Goal: Task Accomplishment & Management: Use online tool/utility

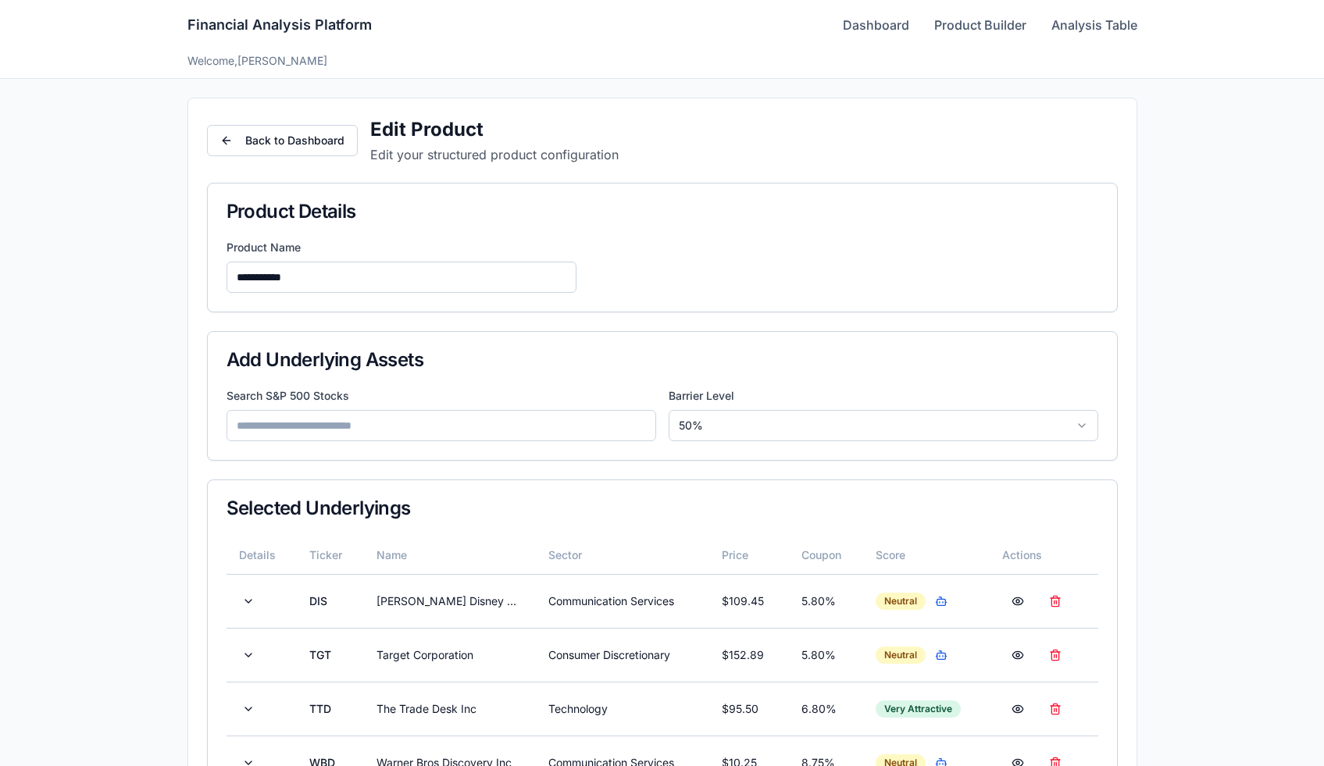
scroll to position [288, 0]
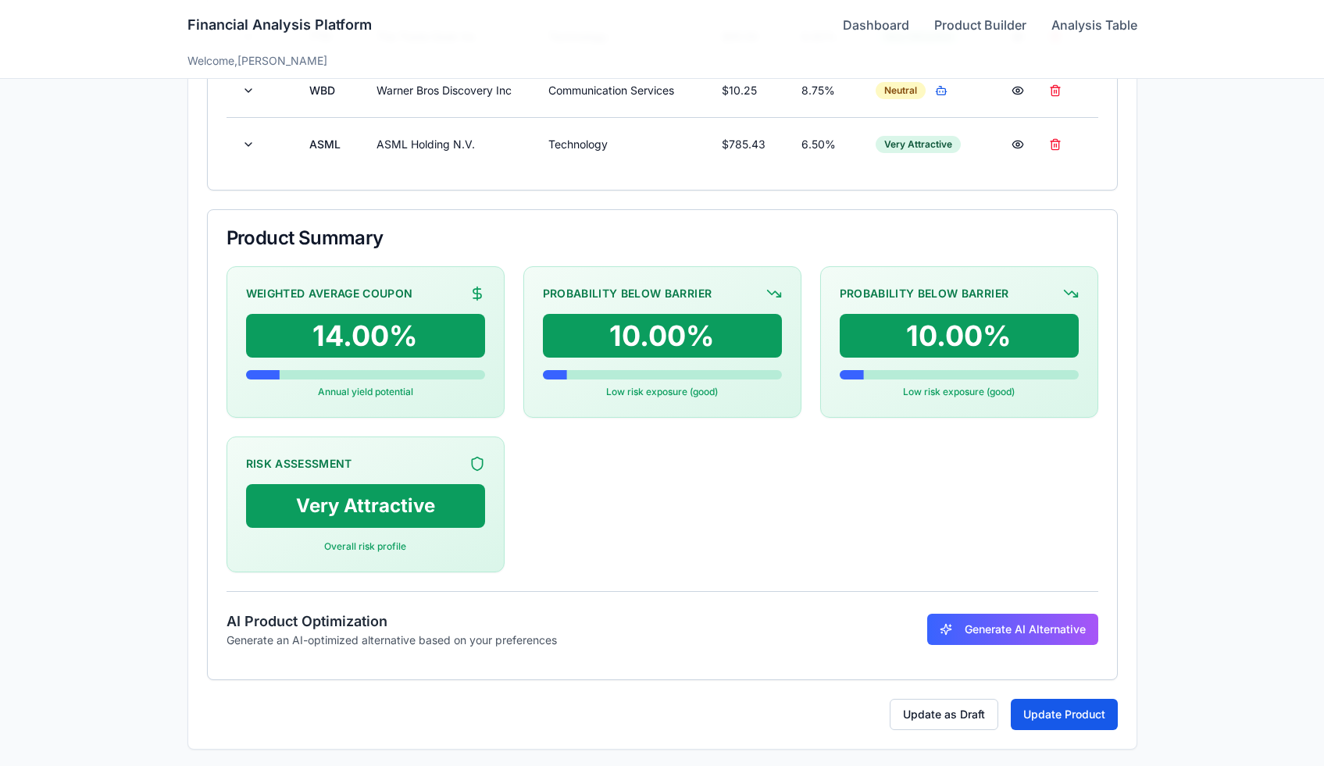
scroll to position [674, 0]
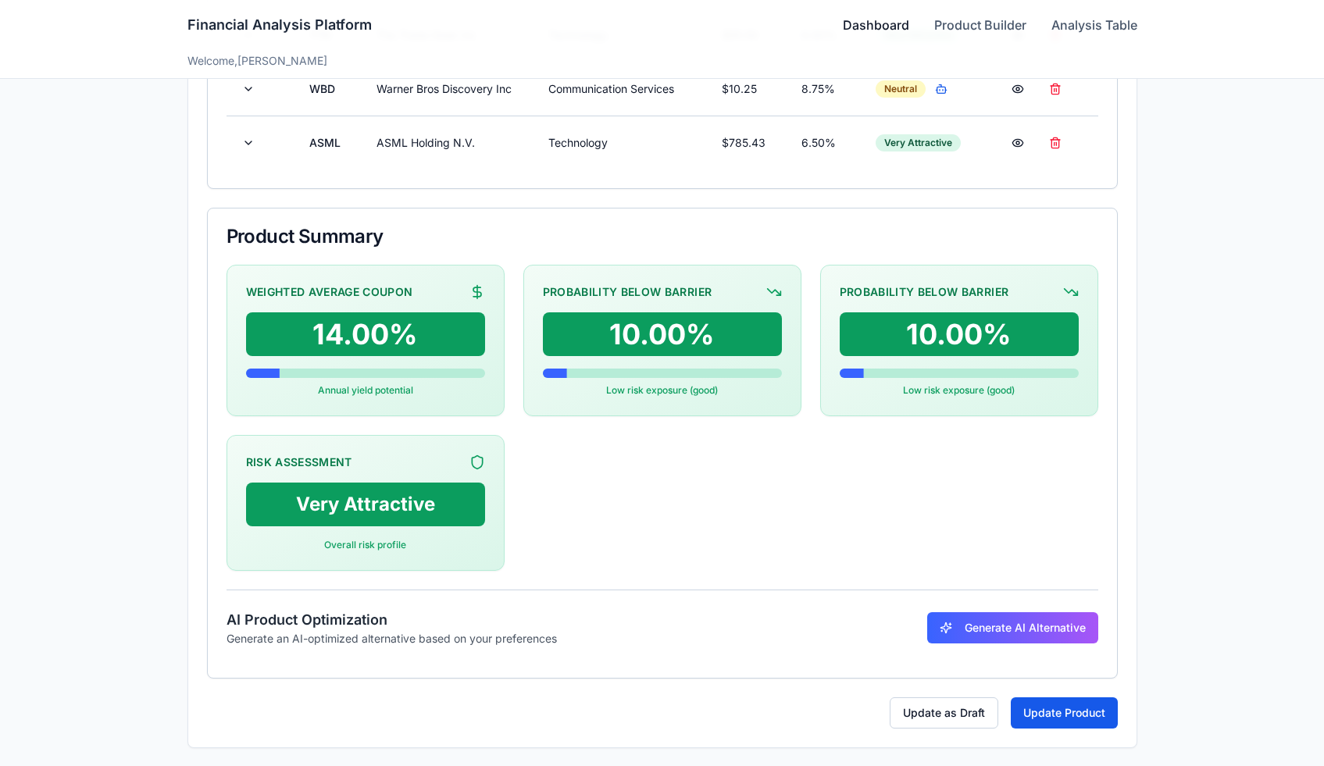
click at [847, 16] on link "Dashboard" at bounding box center [876, 25] width 66 height 19
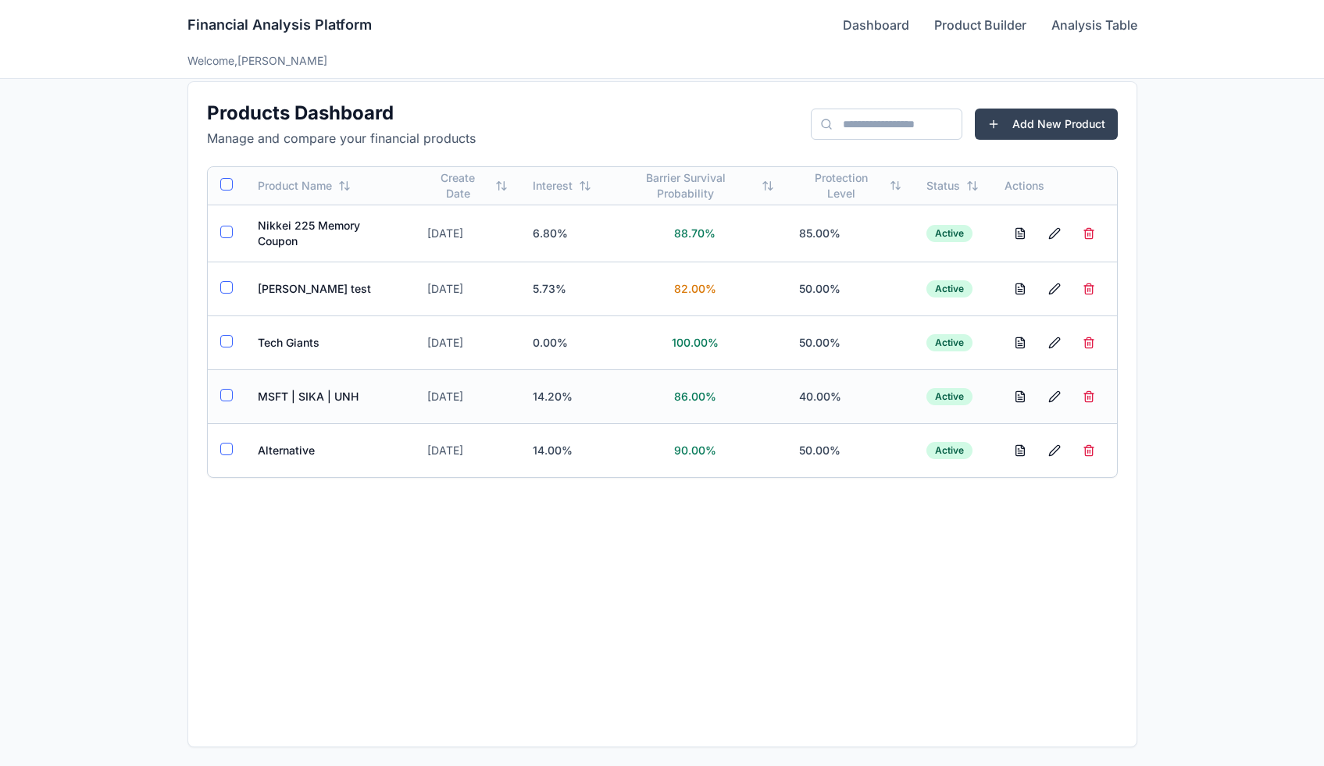
click at [292, 402] on td "MSFT | SIKA | UNH" at bounding box center [329, 396] width 169 height 54
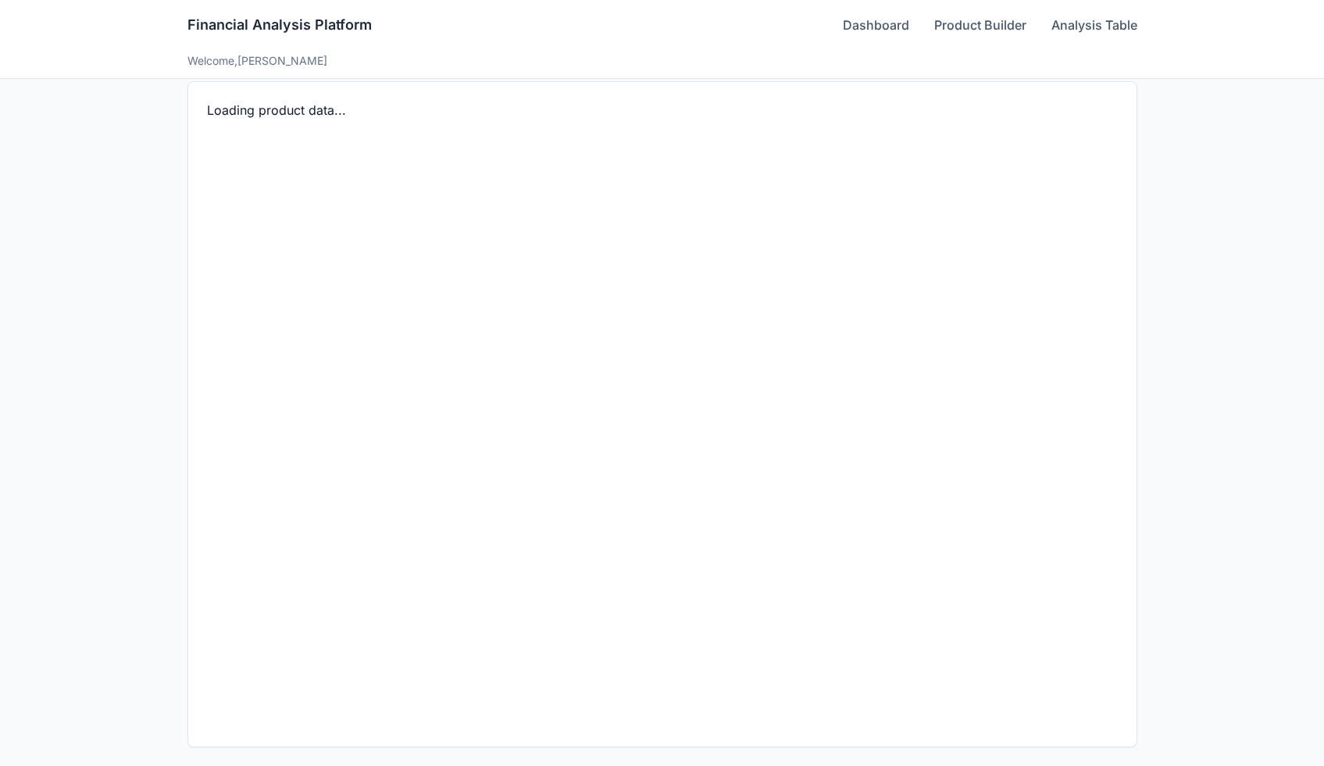
scroll to position [566, 0]
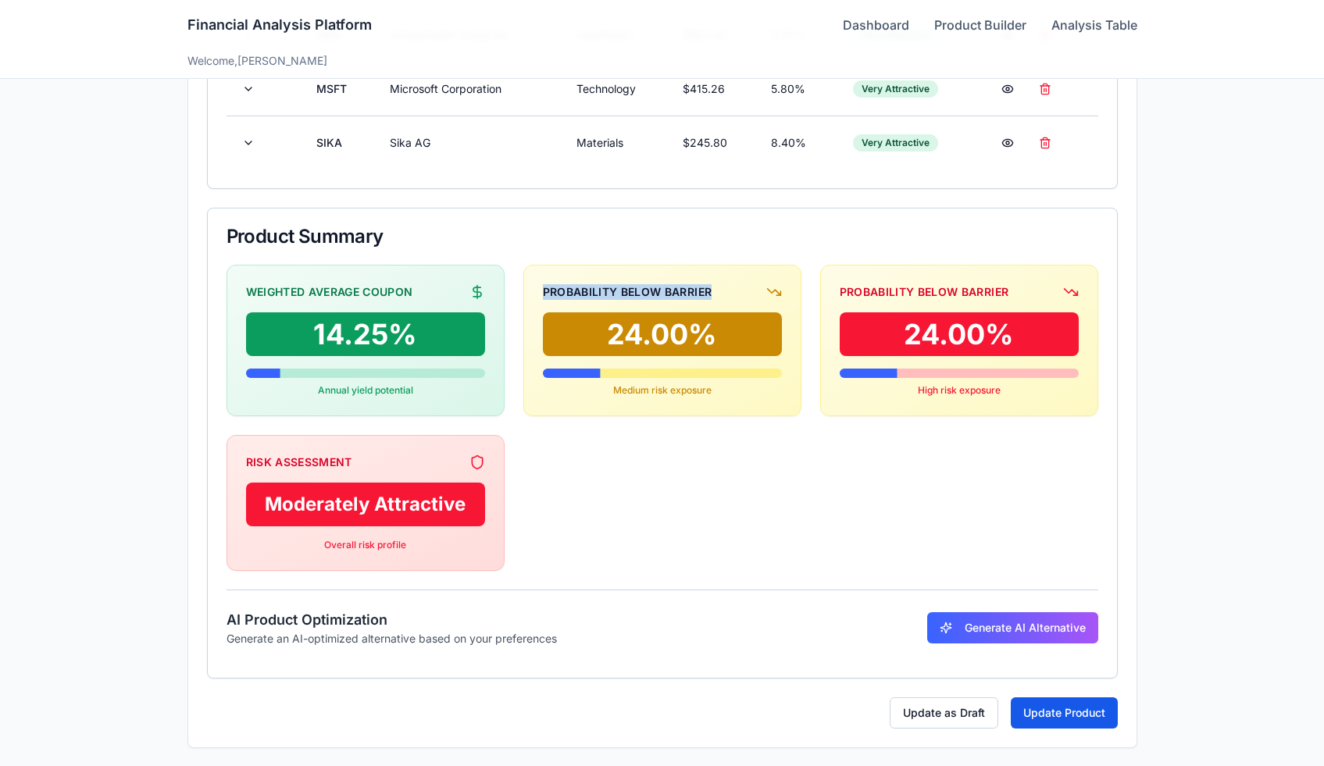
drag, startPoint x: 540, startPoint y: 292, endPoint x: 741, endPoint y: 297, distance: 200.8
click at [741, 297] on div "Probability Below Barrier 24.00% Medium risk exposure" at bounding box center [662, 341] width 278 height 152
copy div "Probability Below Barrier"
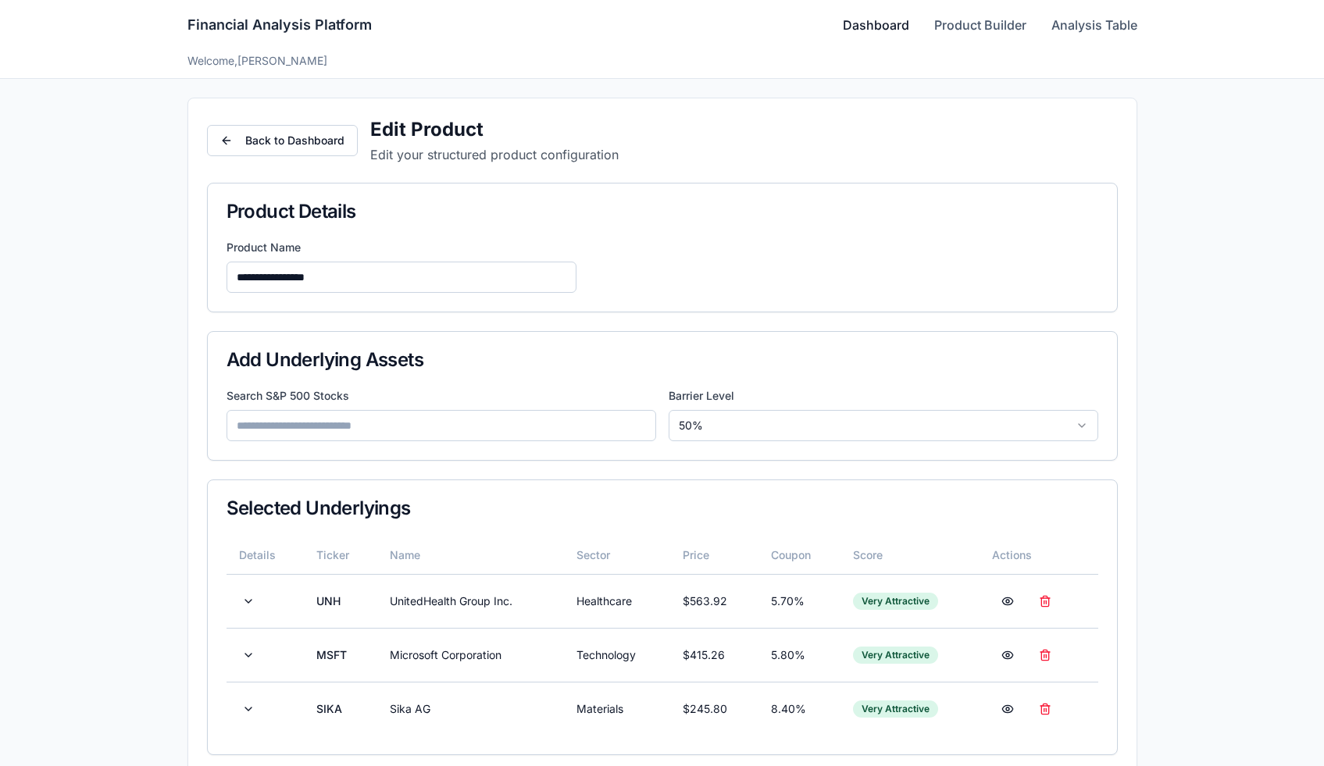
click at [856, 23] on link "Dashboard" at bounding box center [876, 25] width 66 height 19
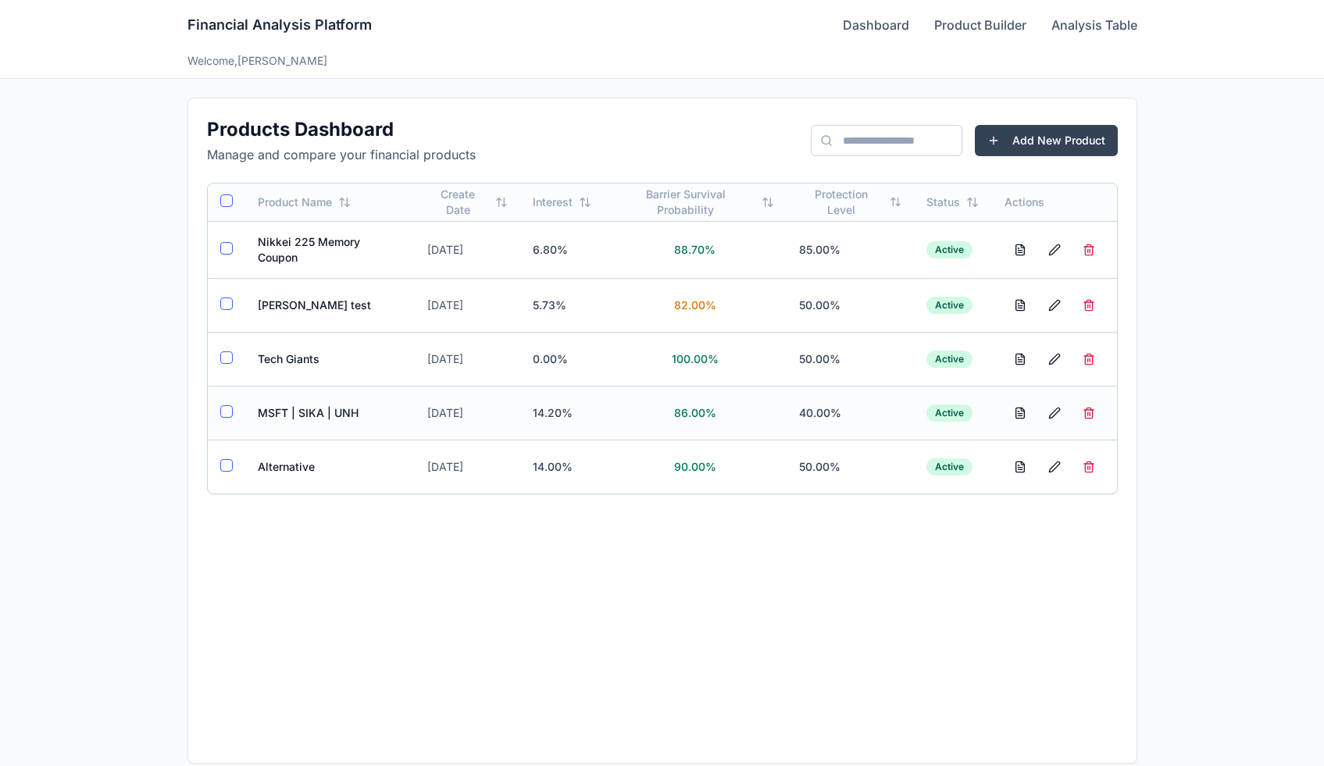
click at [316, 424] on td "MSFT | SIKA | UNH" at bounding box center [329, 413] width 169 height 54
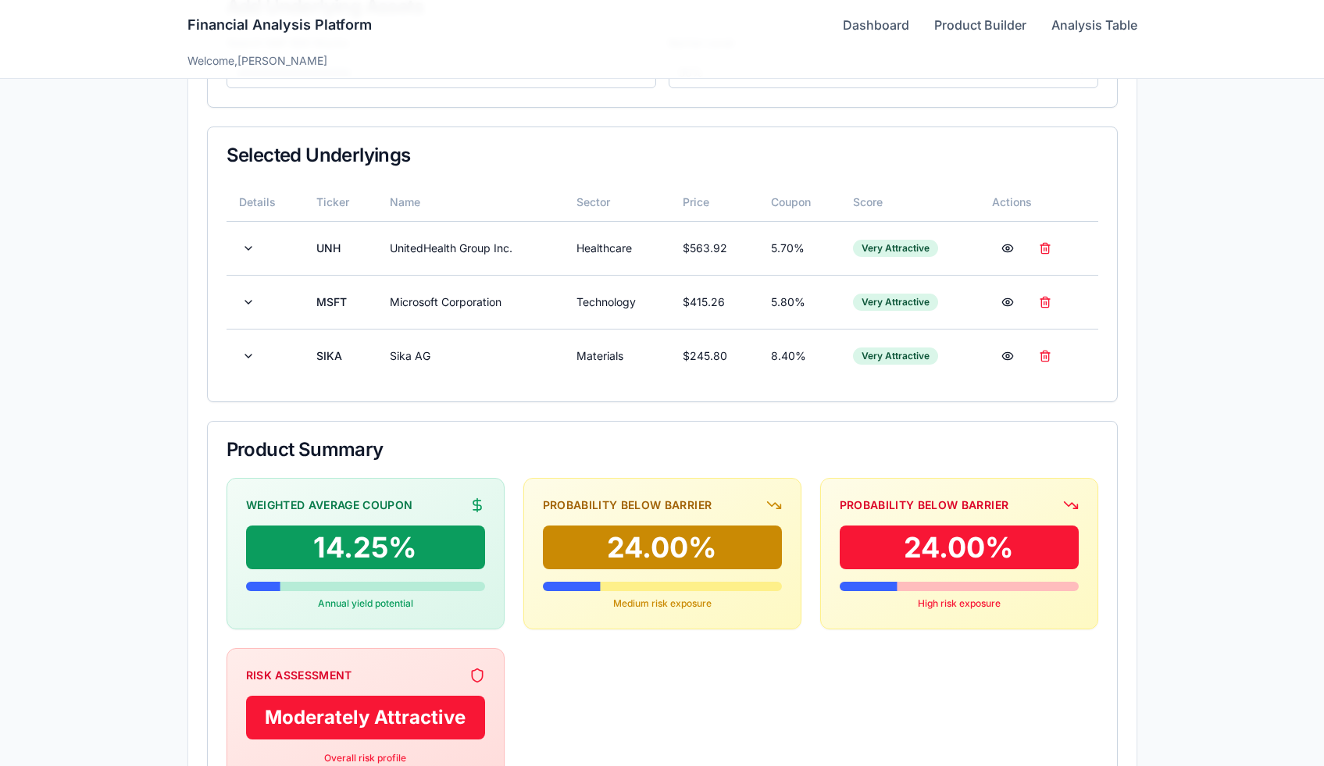
scroll to position [355, 0]
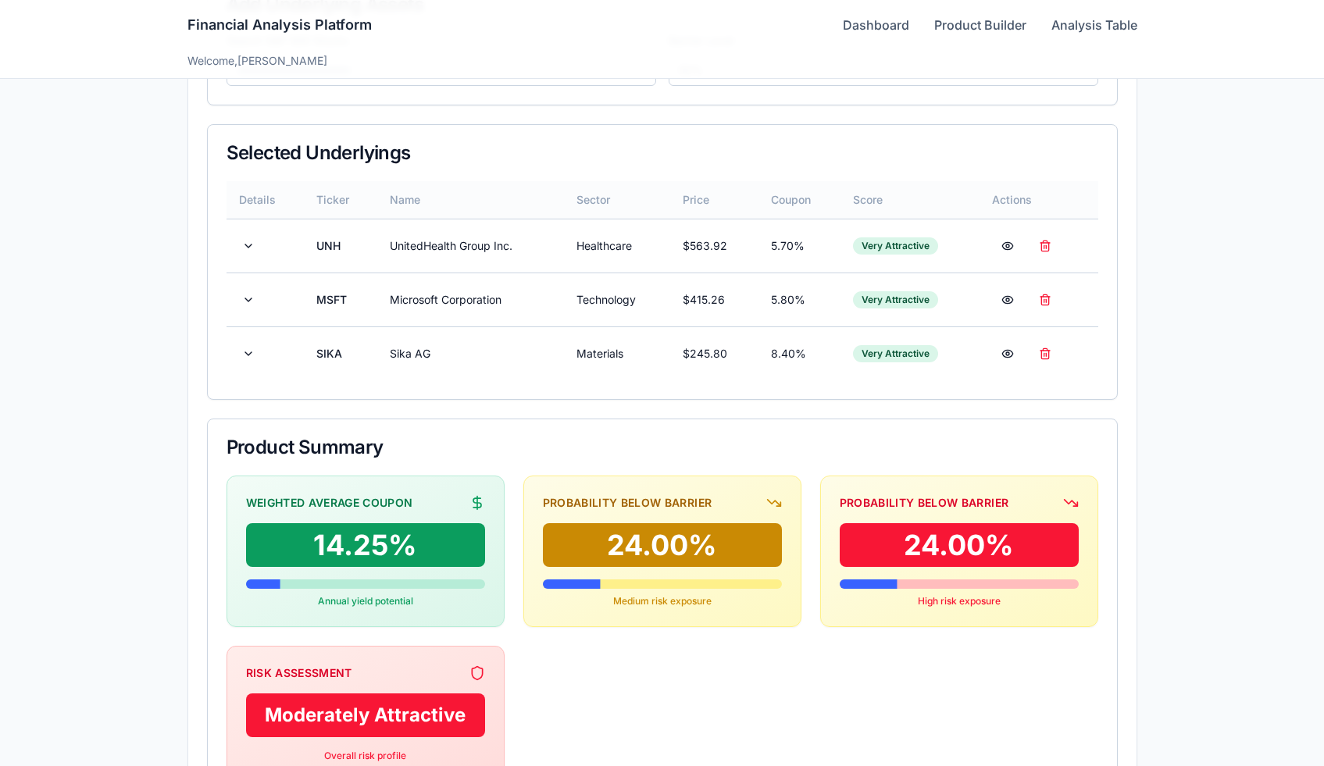
click at [791, 204] on th "Coupon" at bounding box center [799, 199] width 82 height 37
copy th "Coupon"
click at [868, 191] on th "Score" at bounding box center [909, 199] width 139 height 37
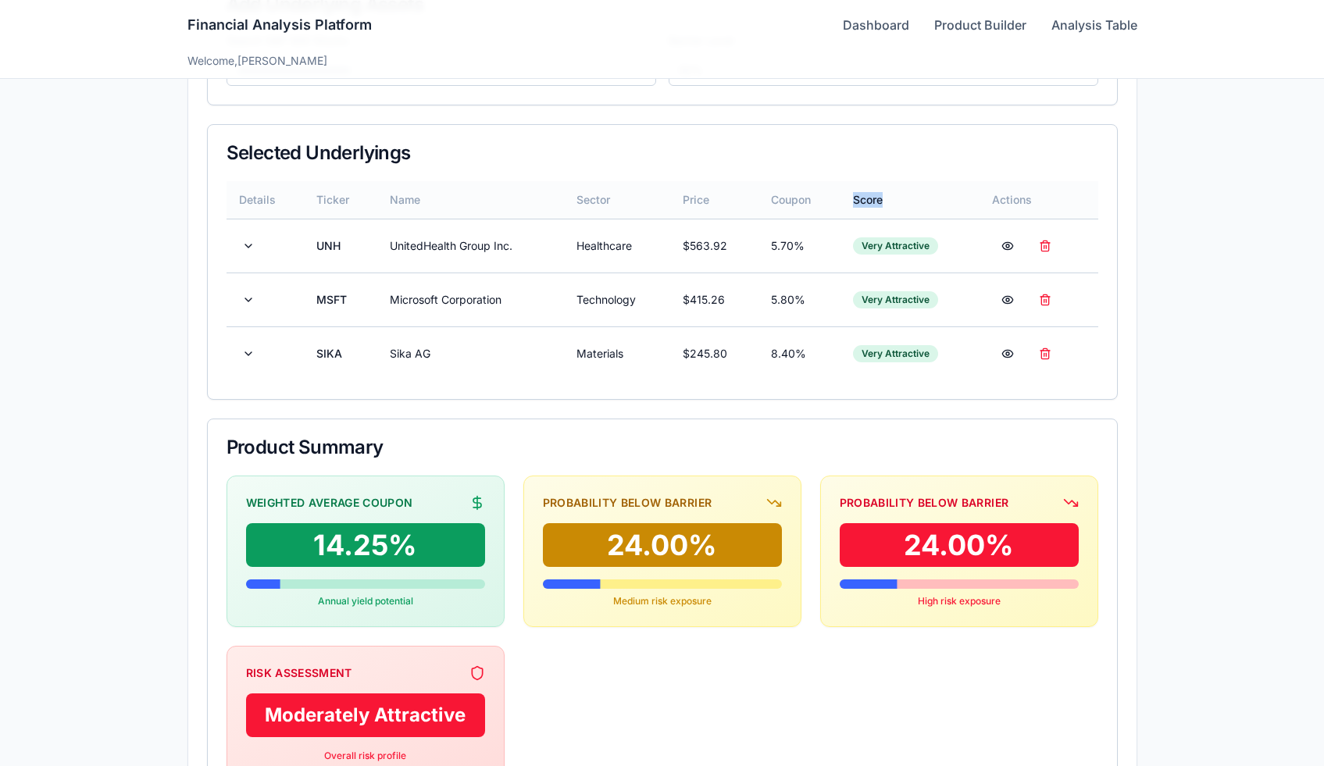
copy th "Score"
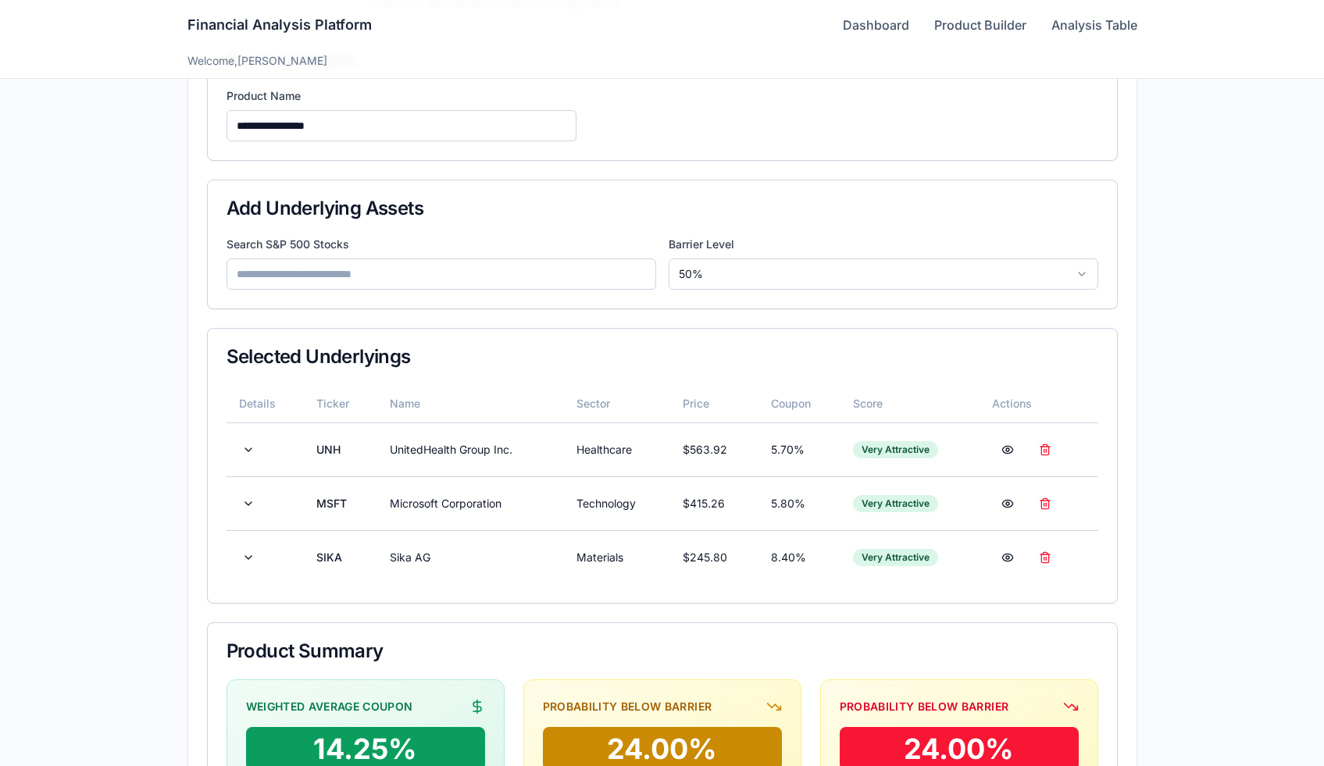
scroll to position [155, 0]
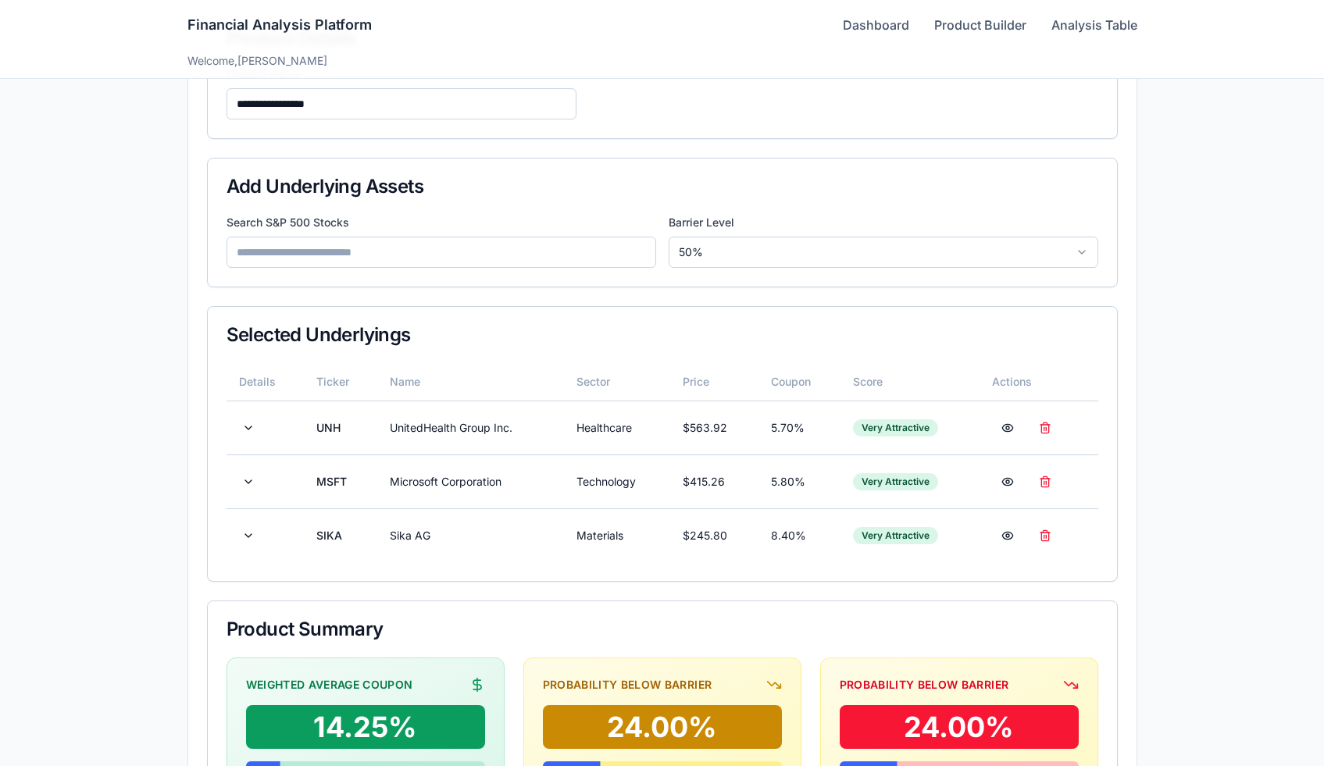
scroll to position [173, 0]
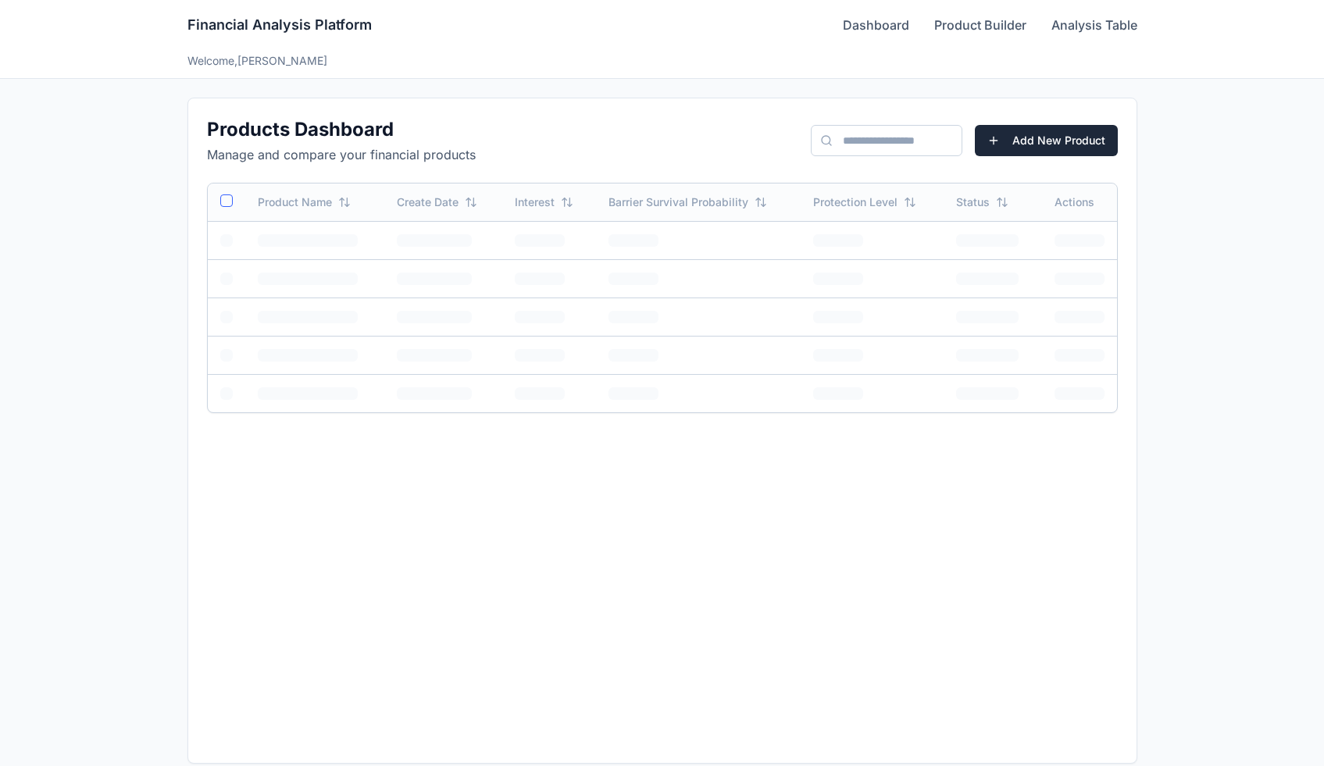
click at [1026, 147] on button "Add New Product" at bounding box center [1046, 140] width 143 height 31
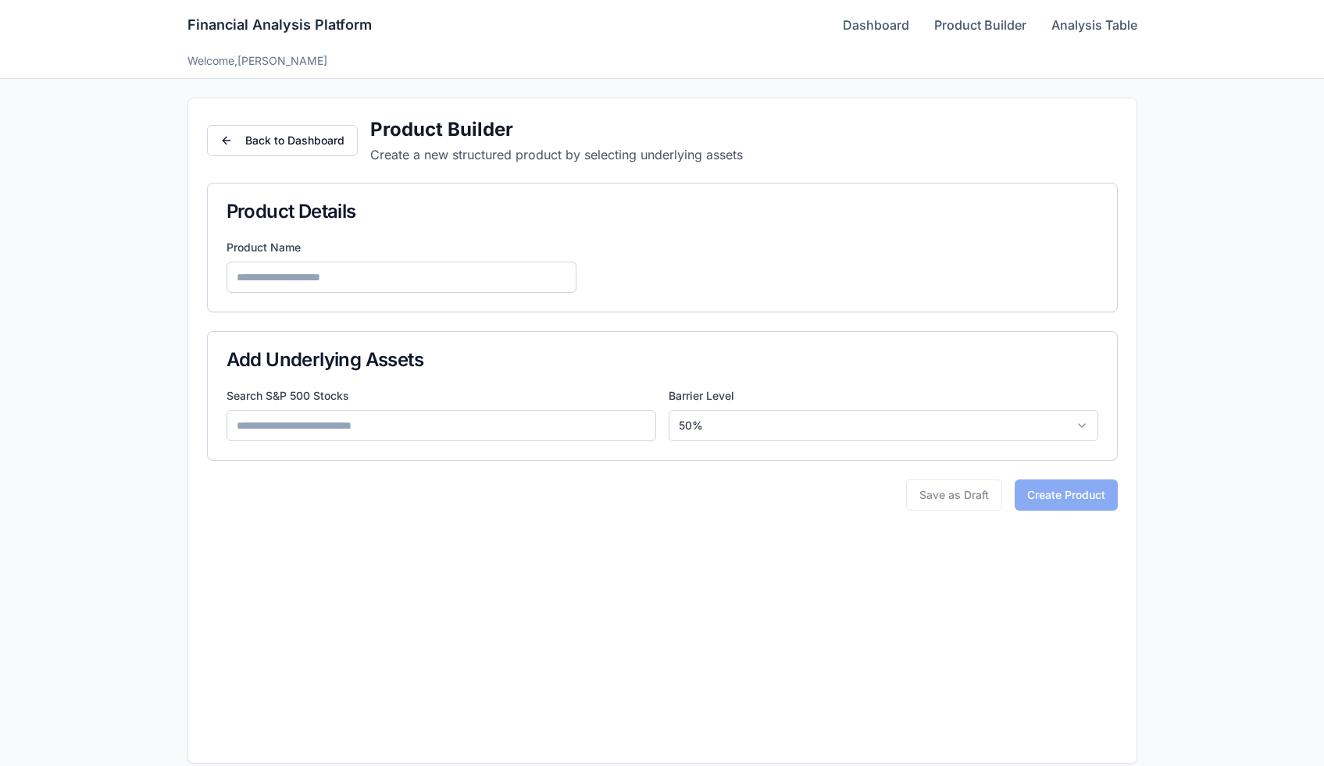
click at [319, 419] on input at bounding box center [441, 425] width 430 height 31
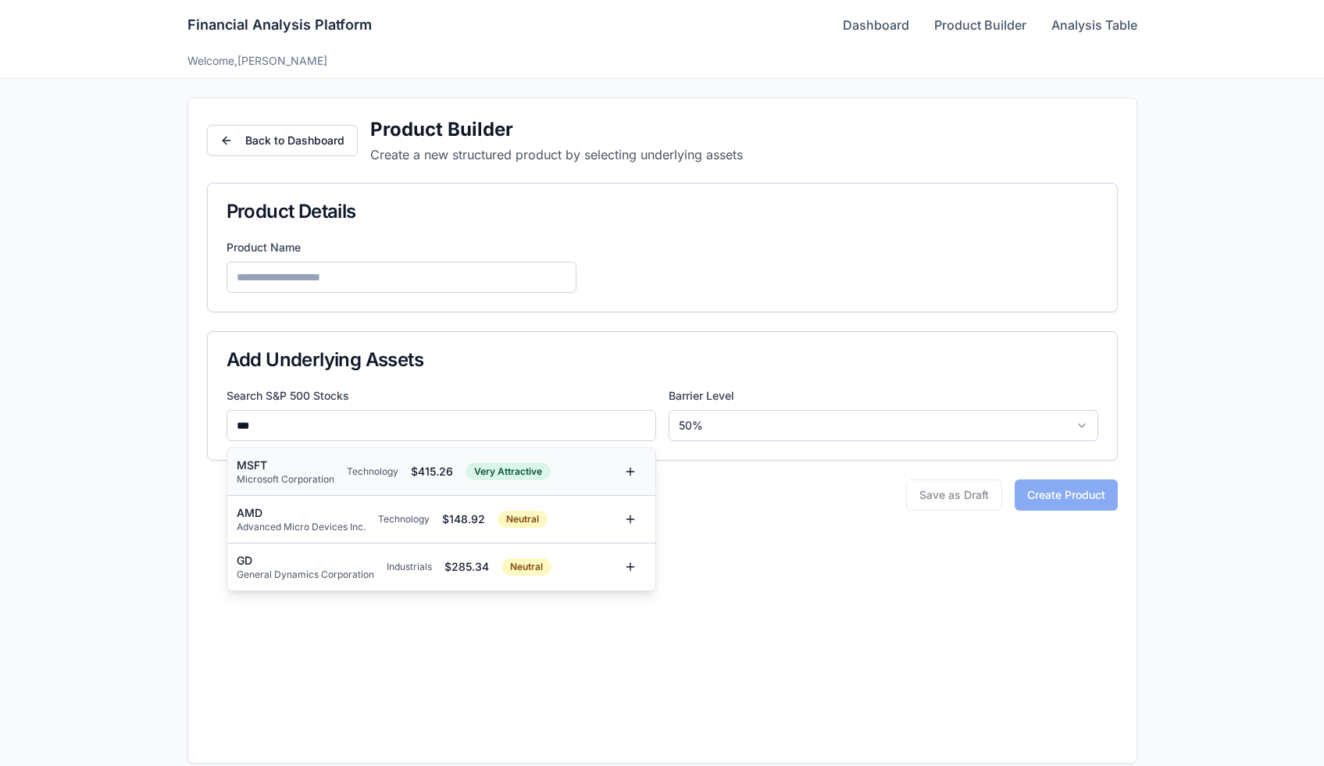
type input "***"
click at [263, 462] on div "MSFT" at bounding box center [286, 466] width 98 height 16
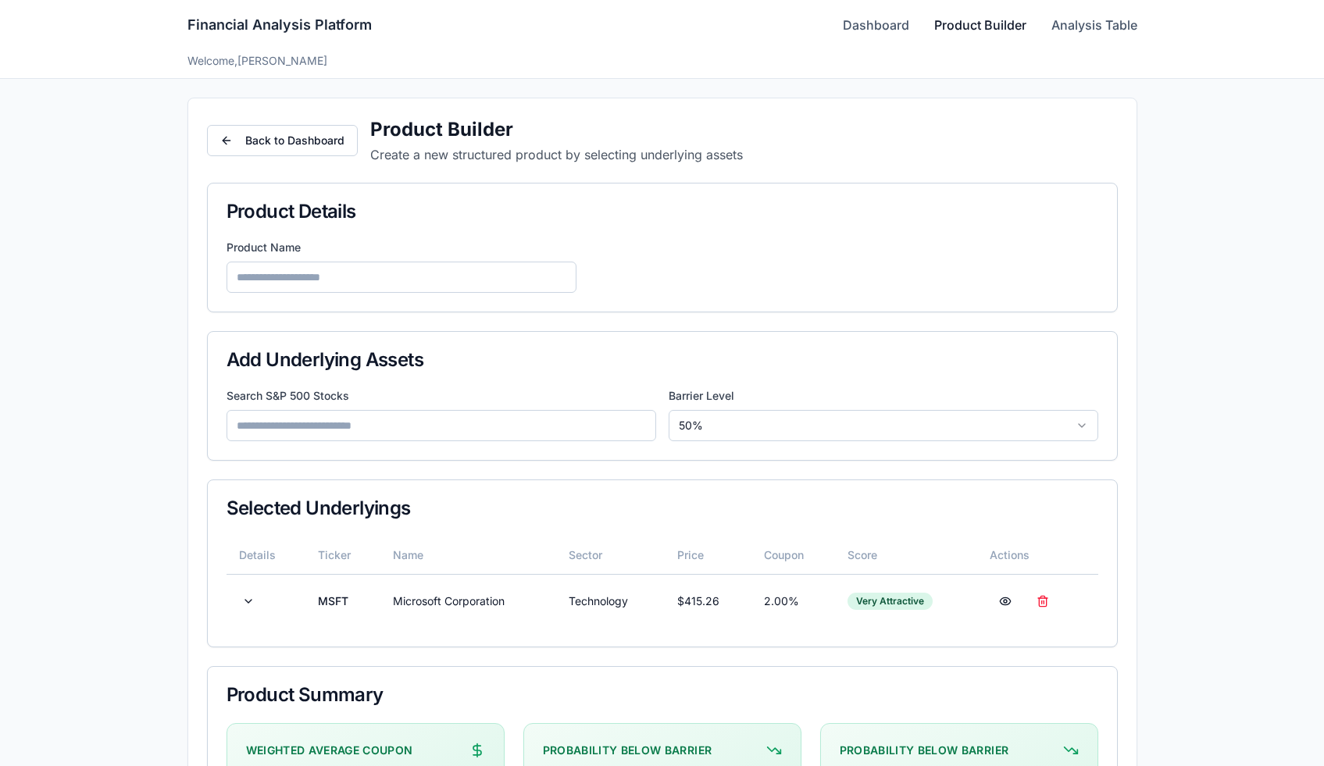
click at [955, 22] on link "Product Builder" at bounding box center [980, 25] width 92 height 19
click at [871, 23] on link "Dashboard" at bounding box center [876, 25] width 66 height 19
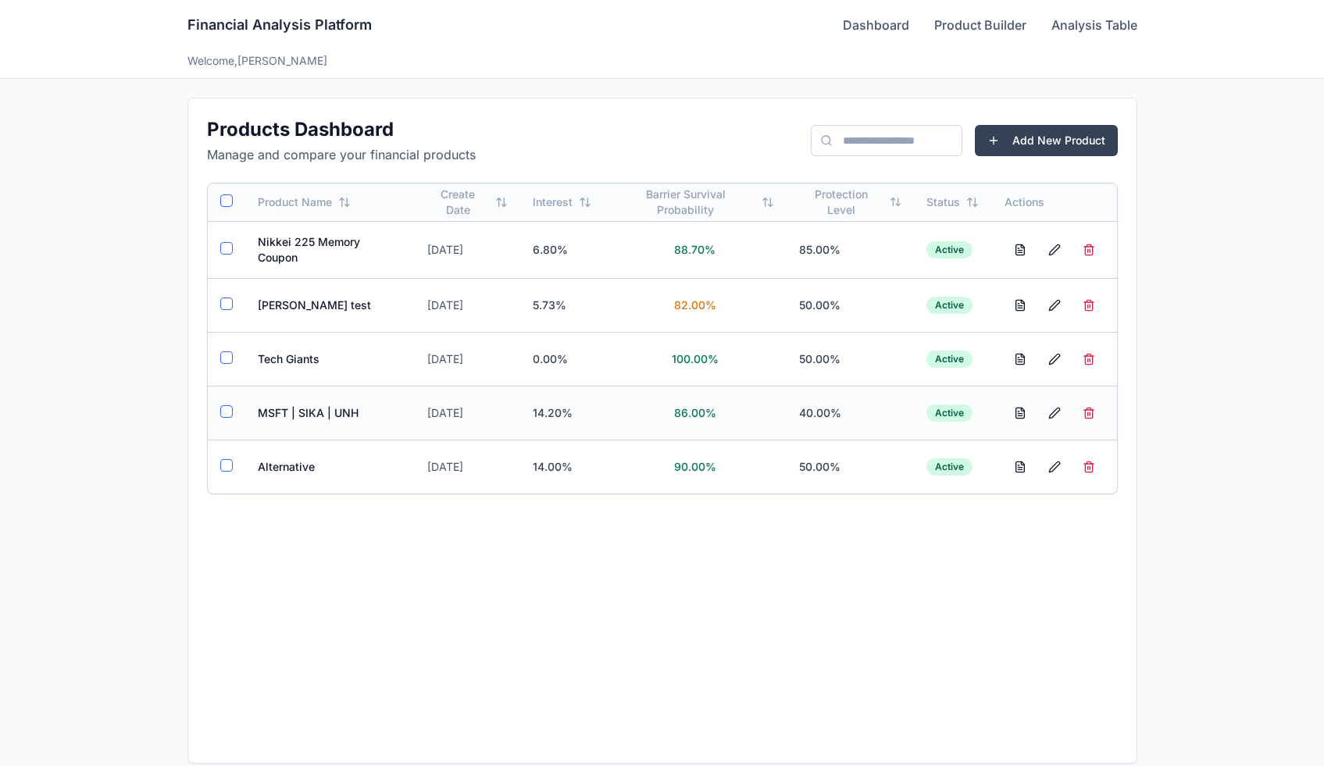
click at [320, 435] on td "MSFT | SIKA | UNH" at bounding box center [329, 413] width 169 height 54
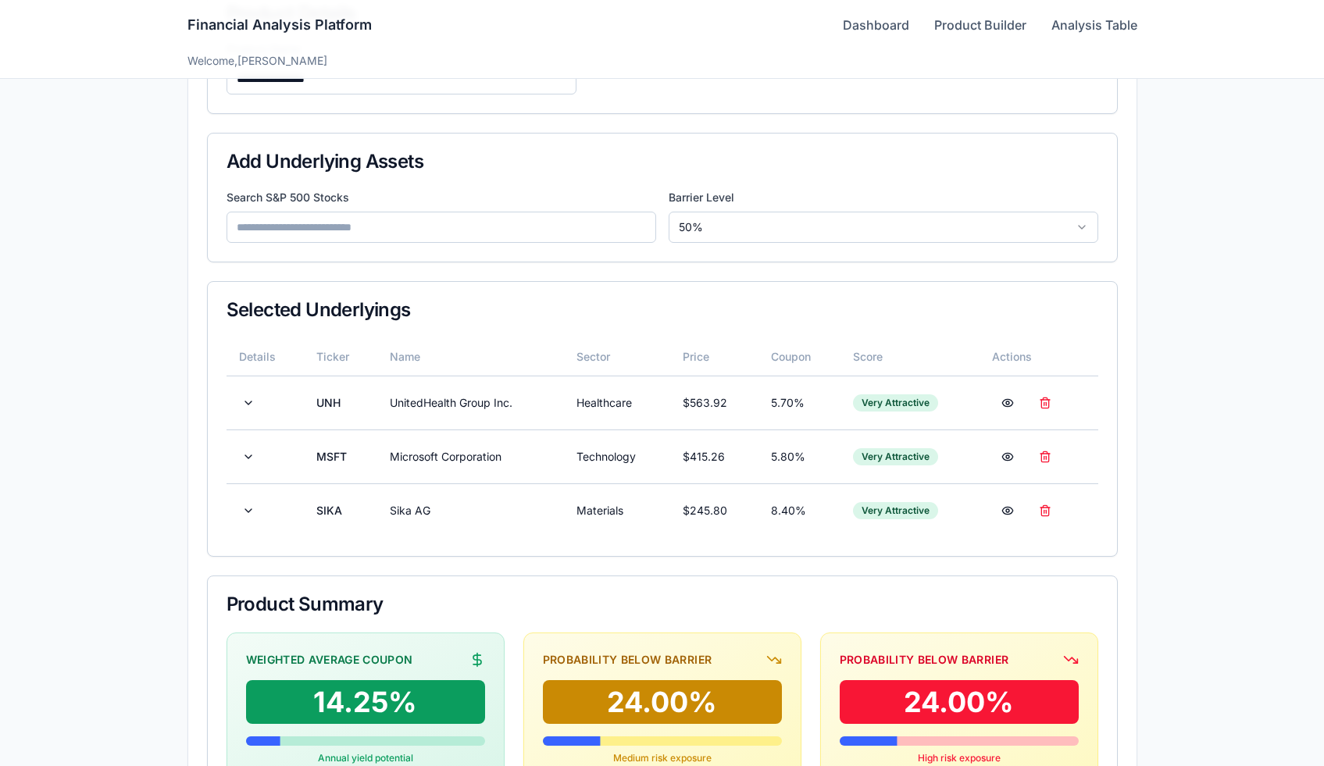
scroll to position [203, 0]
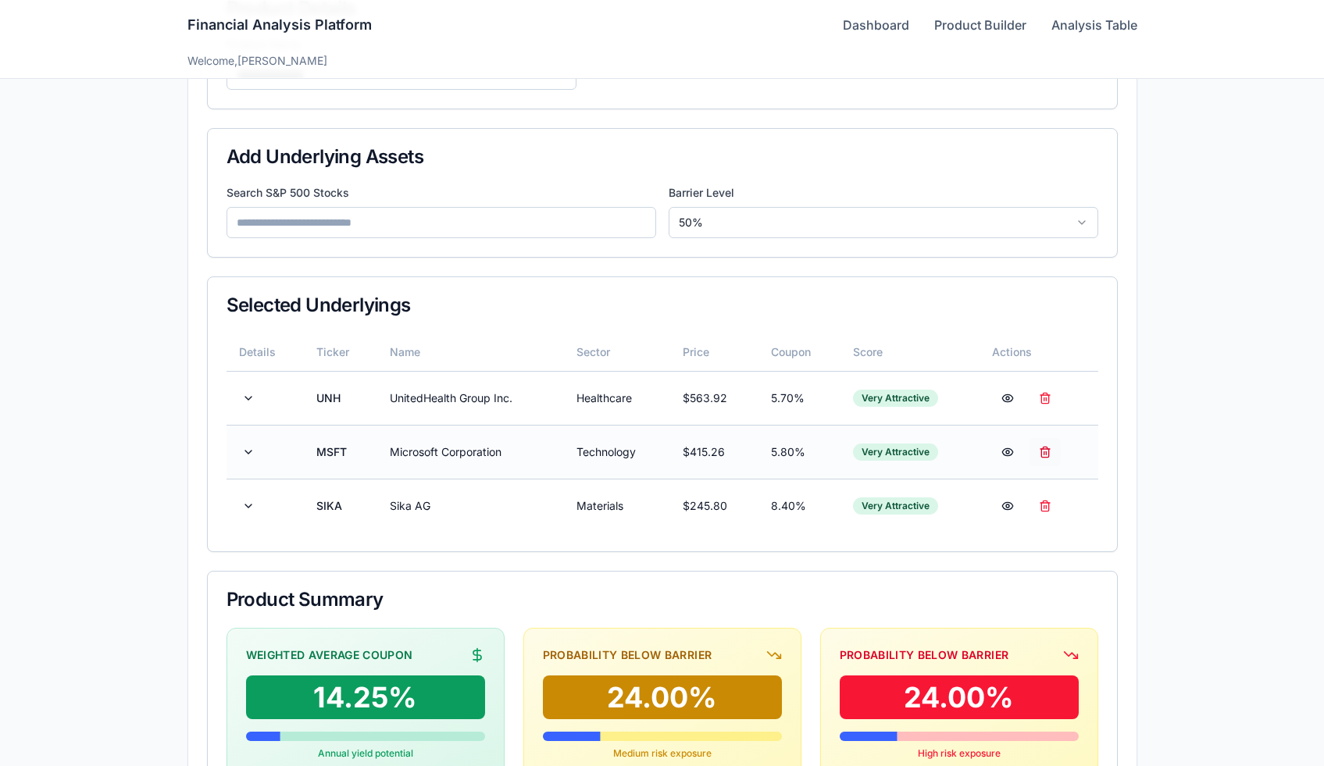
click at [1049, 454] on button at bounding box center [1044, 452] width 31 height 28
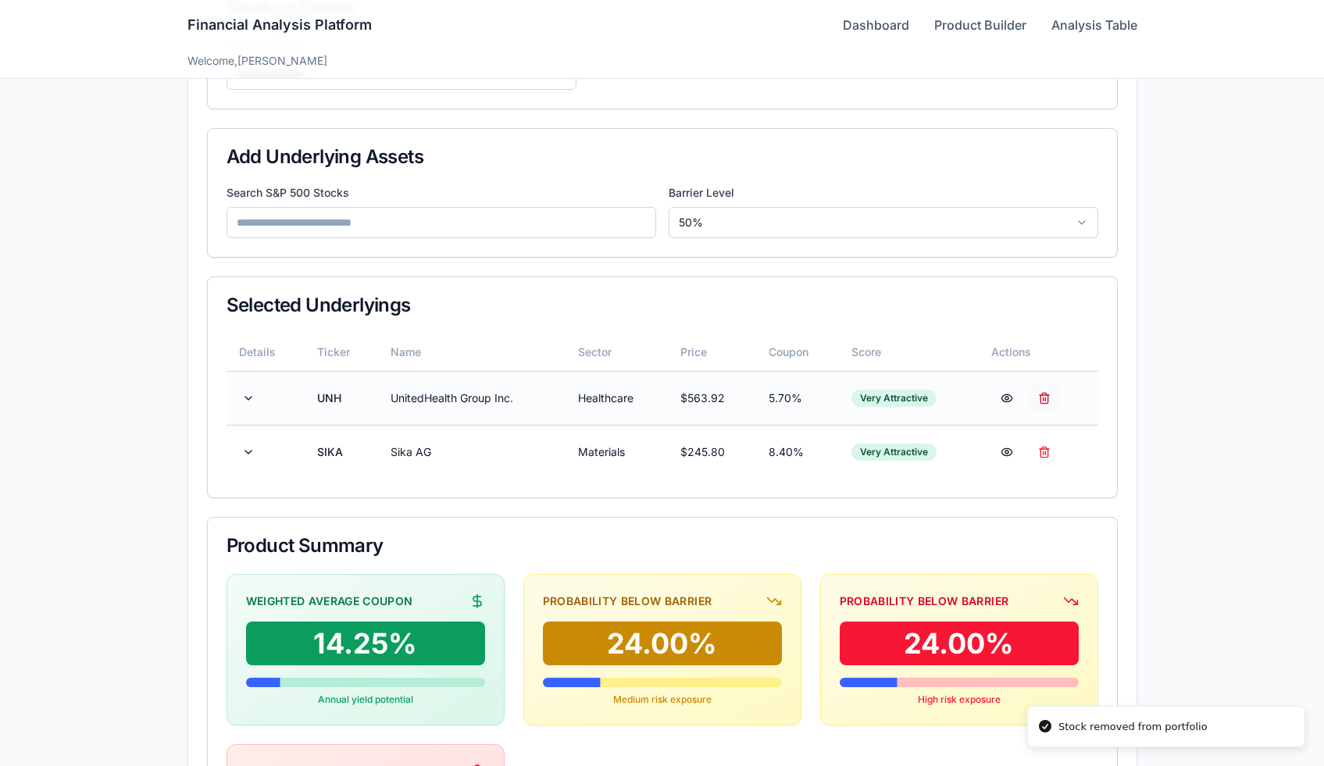
click at [1050, 404] on button at bounding box center [1044, 398] width 31 height 28
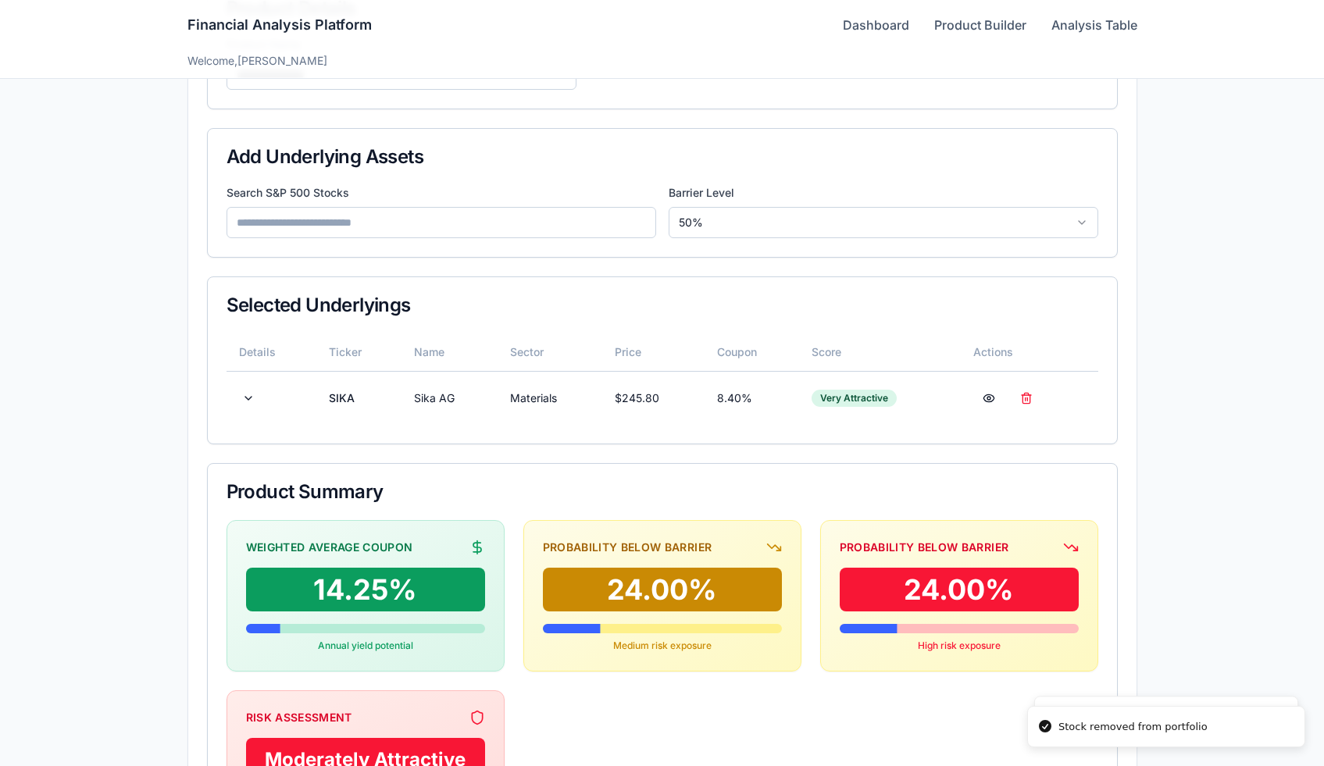
click at [356, 221] on input at bounding box center [441, 222] width 430 height 31
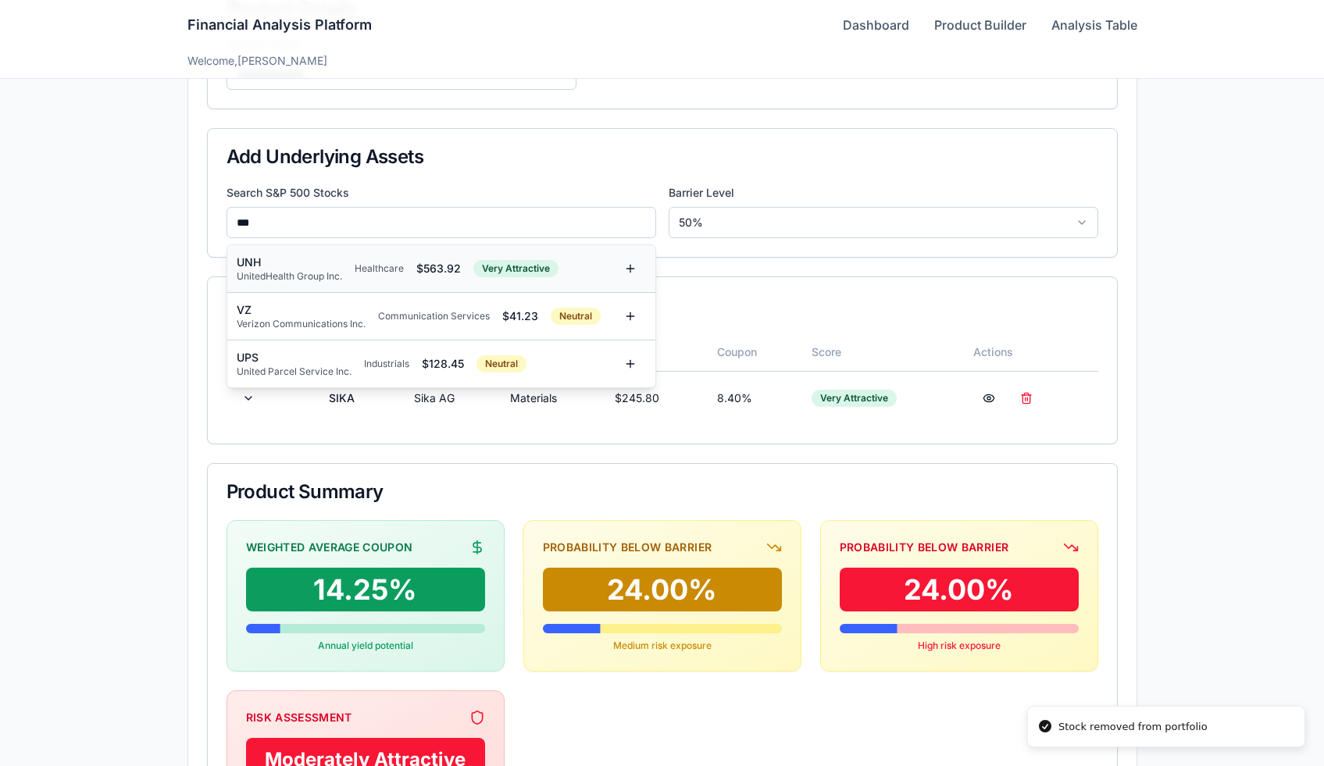
type input "***"
click at [312, 270] on div "UnitedHealth Group Inc." at bounding box center [289, 276] width 105 height 12
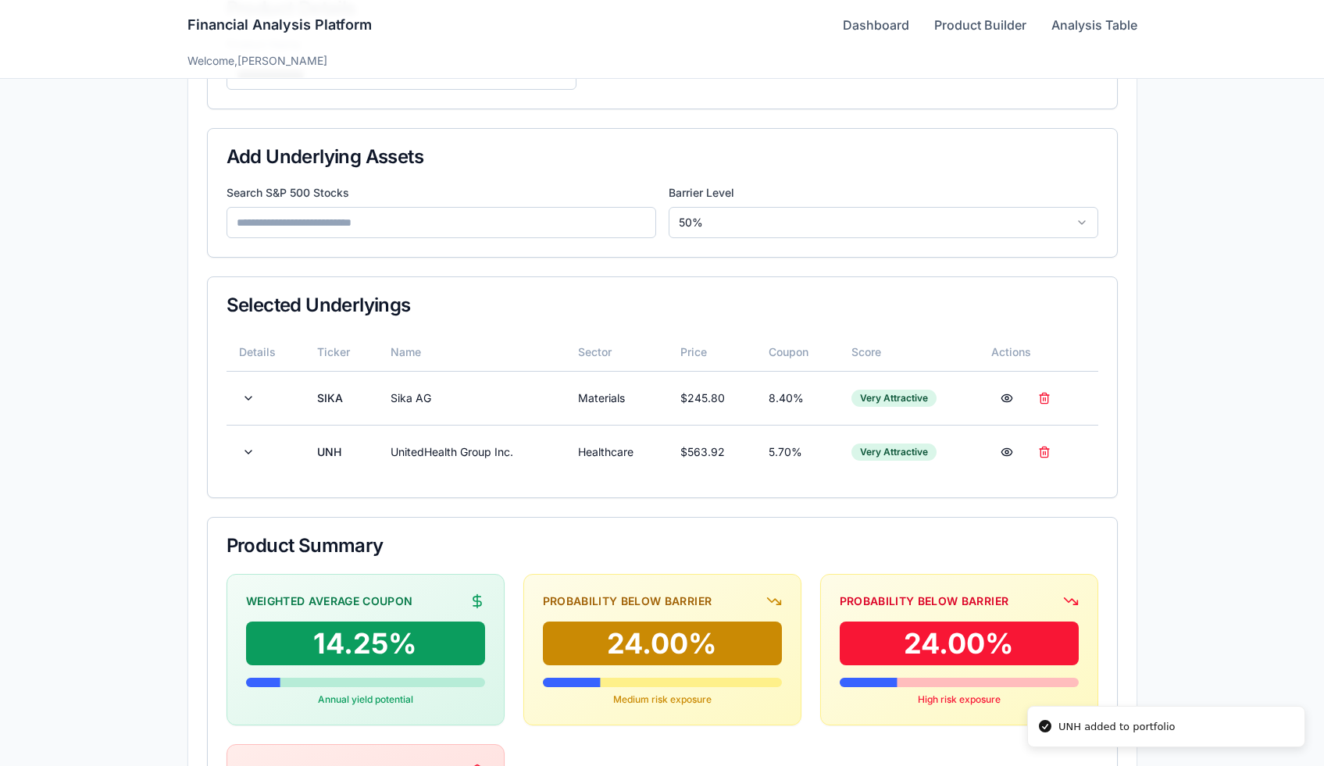
click at [325, 233] on input at bounding box center [441, 222] width 430 height 31
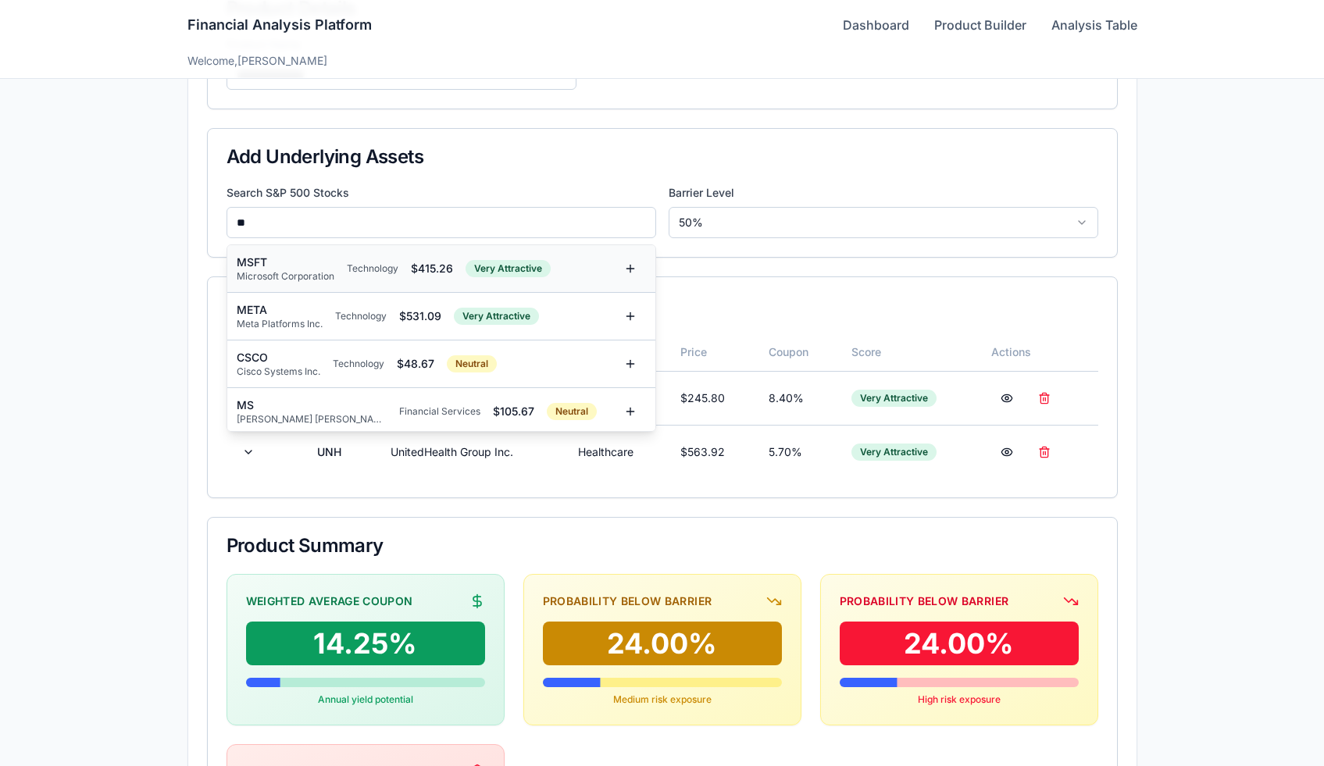
type input "**"
click at [315, 265] on div "MSFT" at bounding box center [286, 263] width 98 height 16
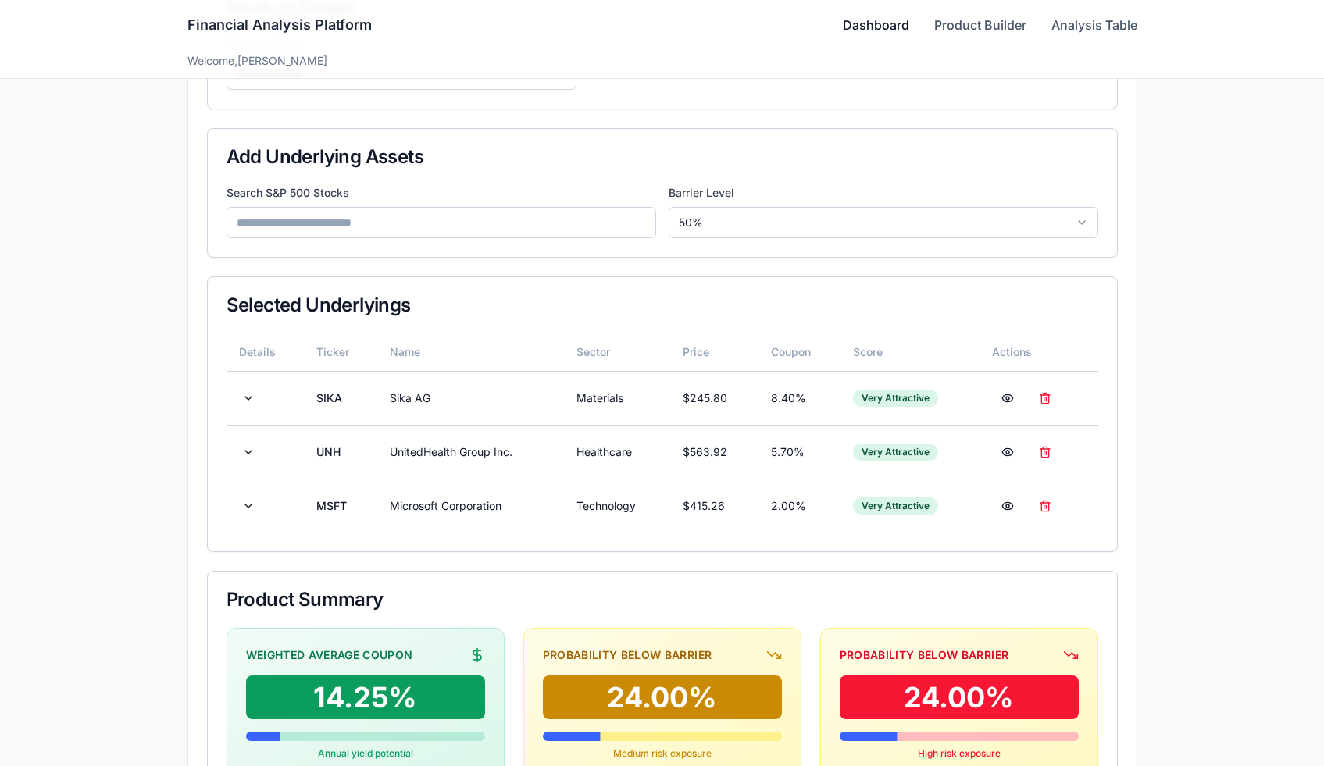
click at [896, 30] on link "Dashboard" at bounding box center [876, 25] width 66 height 19
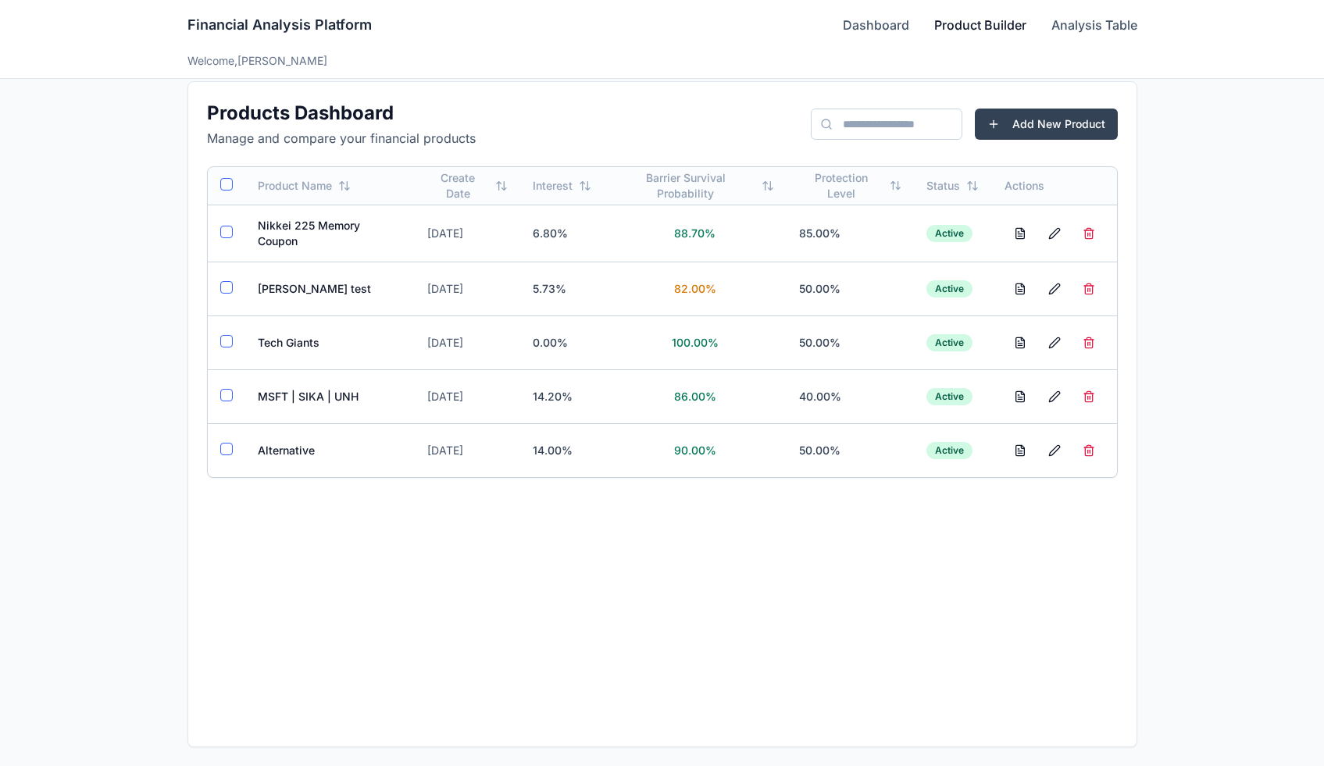
click at [971, 30] on link "Product Builder" at bounding box center [980, 25] width 92 height 19
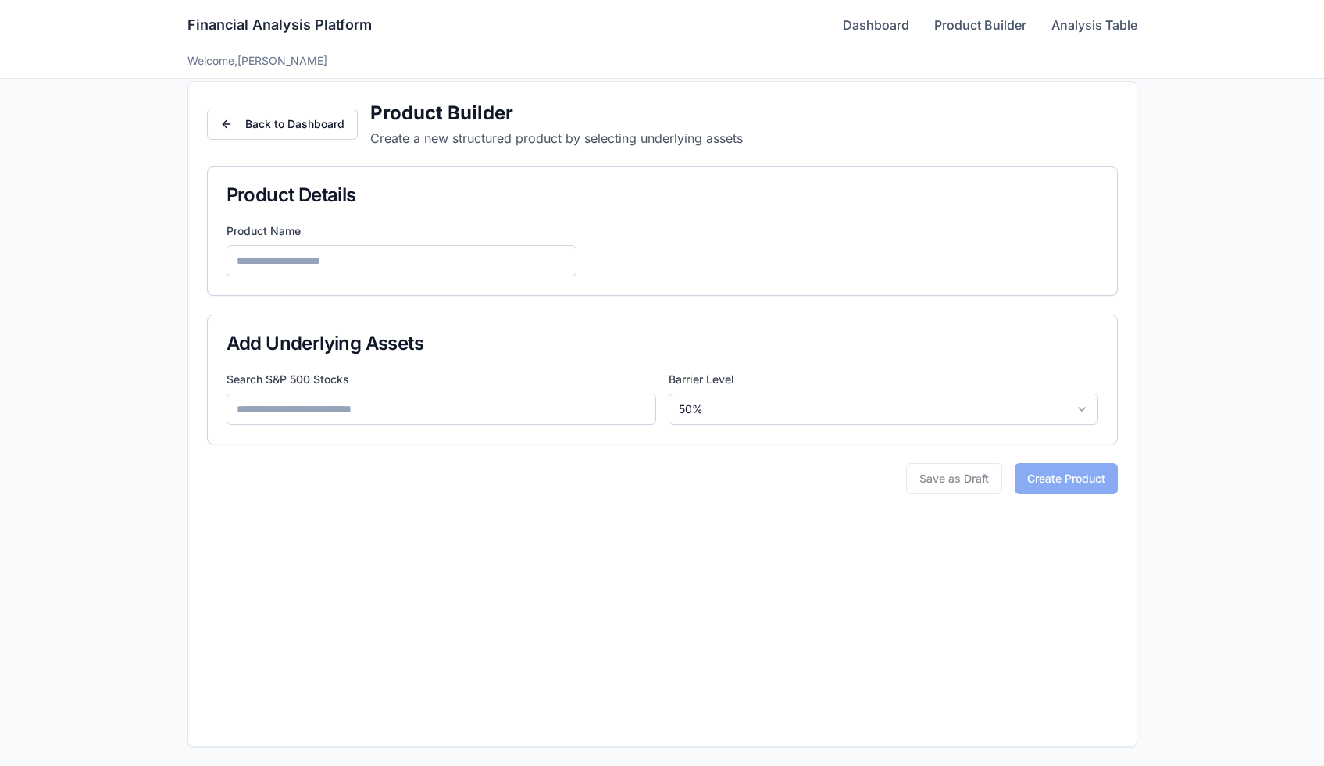
click at [387, 406] on input at bounding box center [441, 409] width 430 height 31
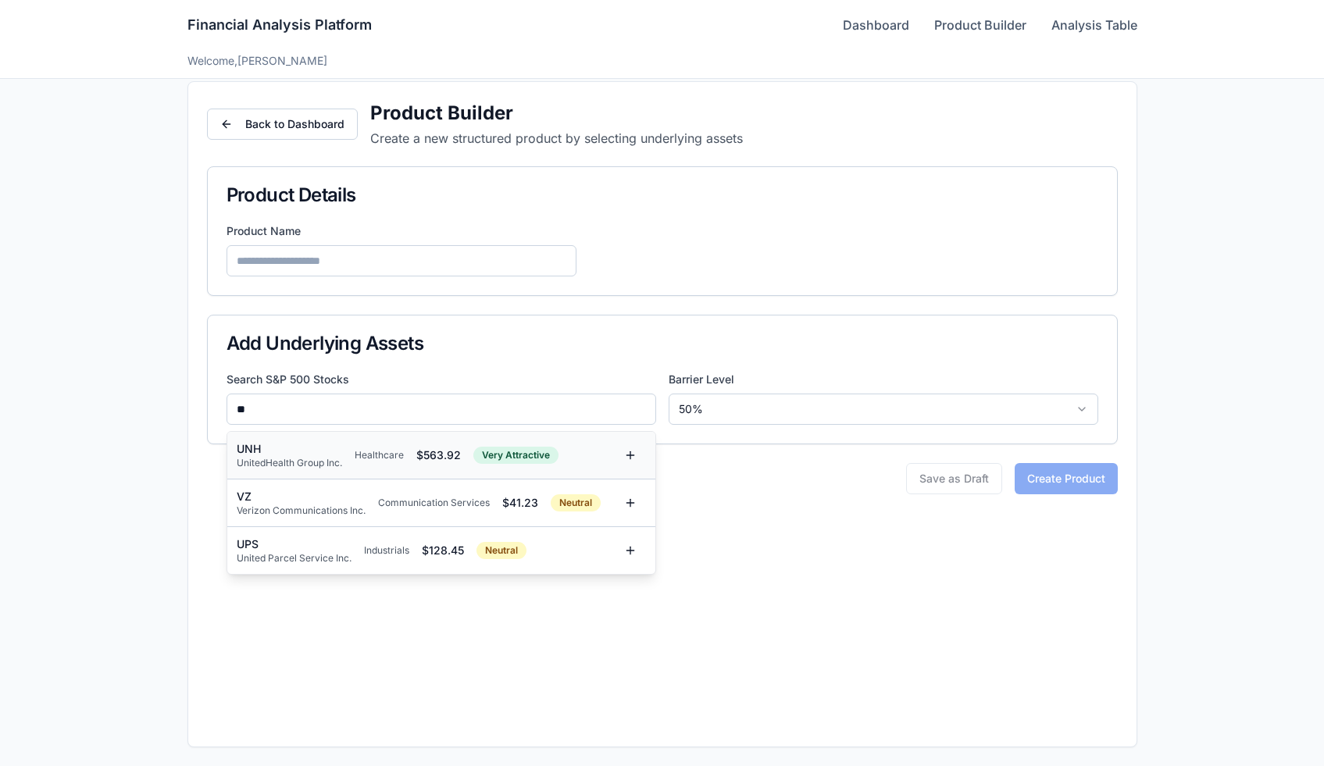
type input "**"
click at [312, 454] on div "UNH" at bounding box center [289, 449] width 105 height 16
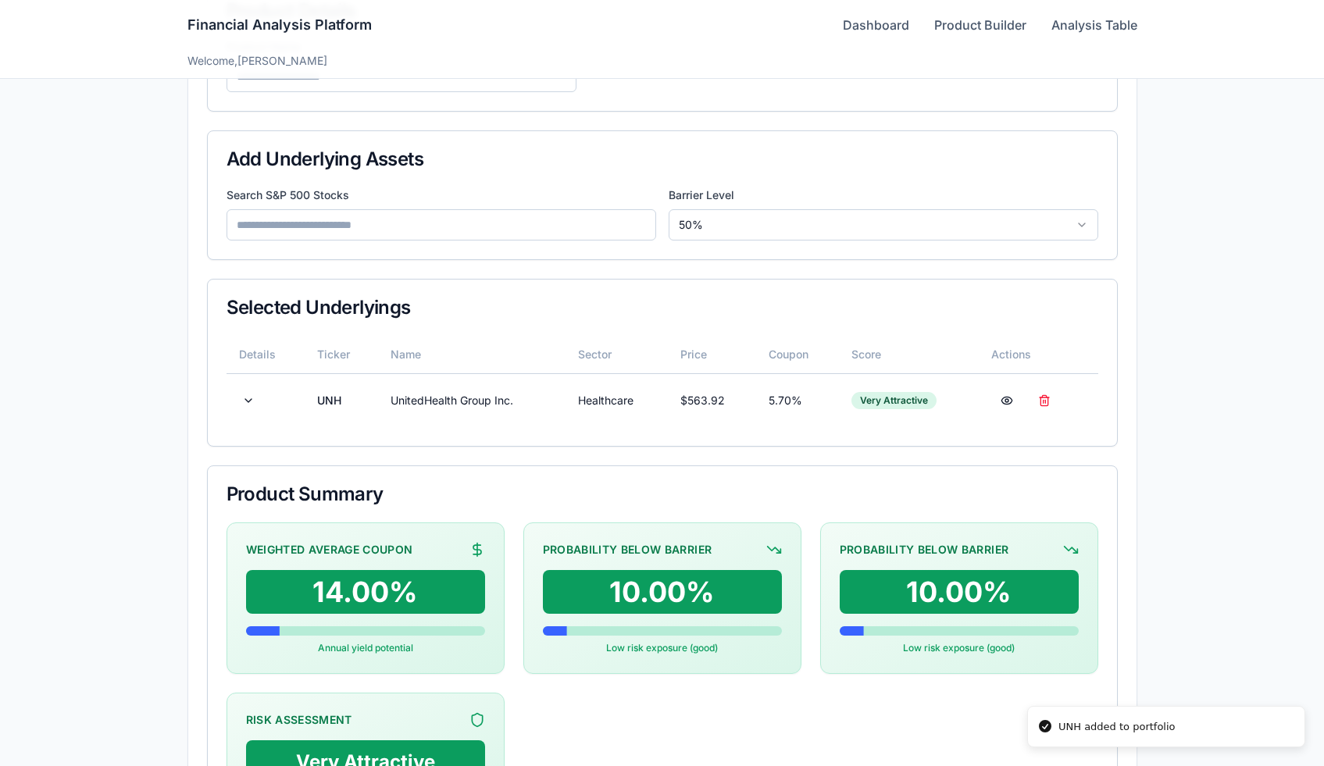
scroll to position [207, 0]
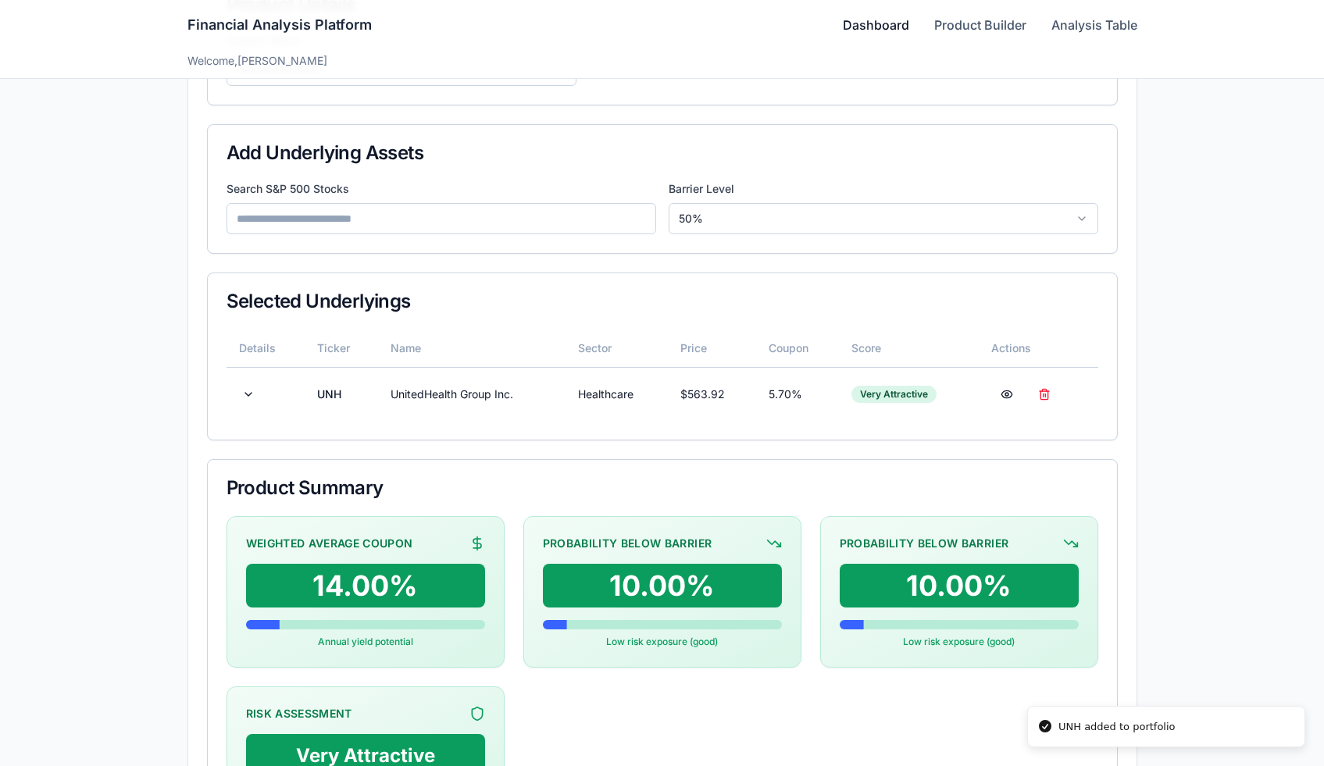
click at [856, 16] on link "Dashboard" at bounding box center [876, 25] width 66 height 19
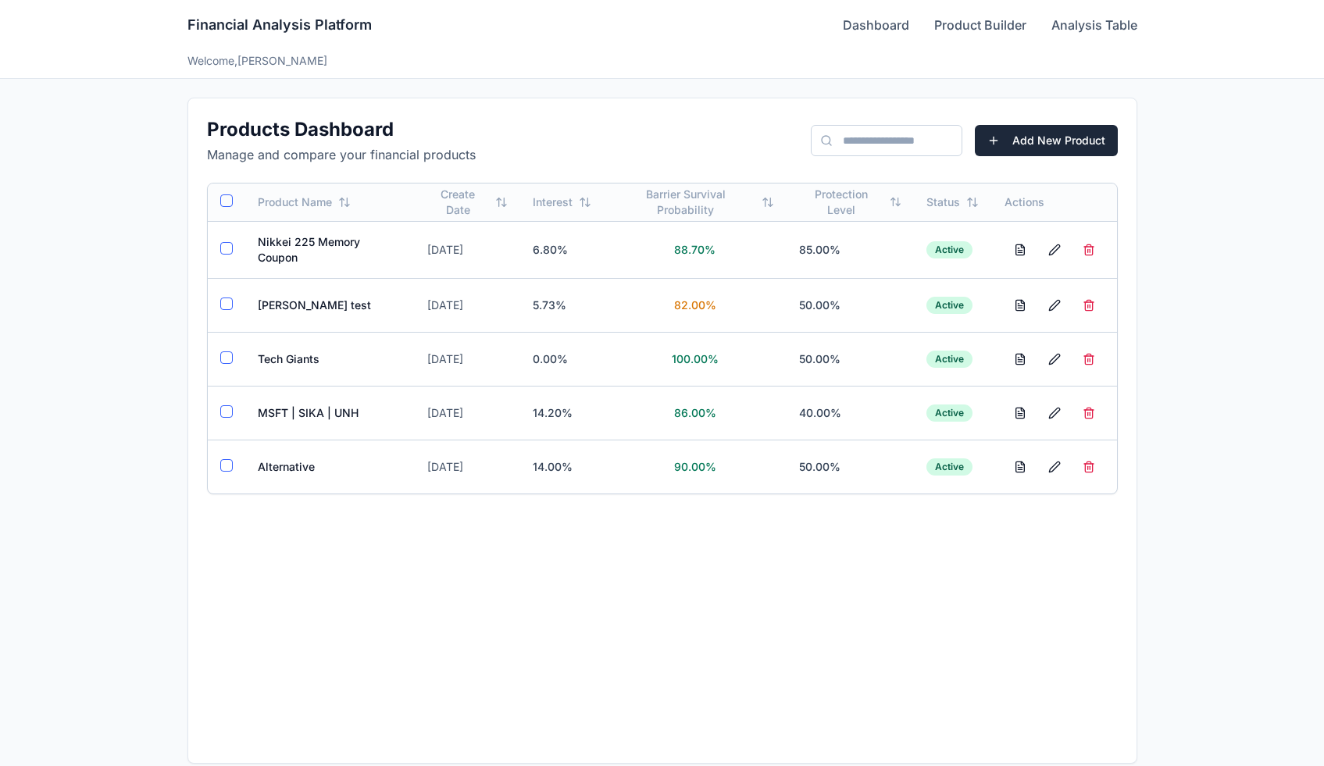
click at [1058, 144] on button "Add New Product" at bounding box center [1046, 140] width 143 height 31
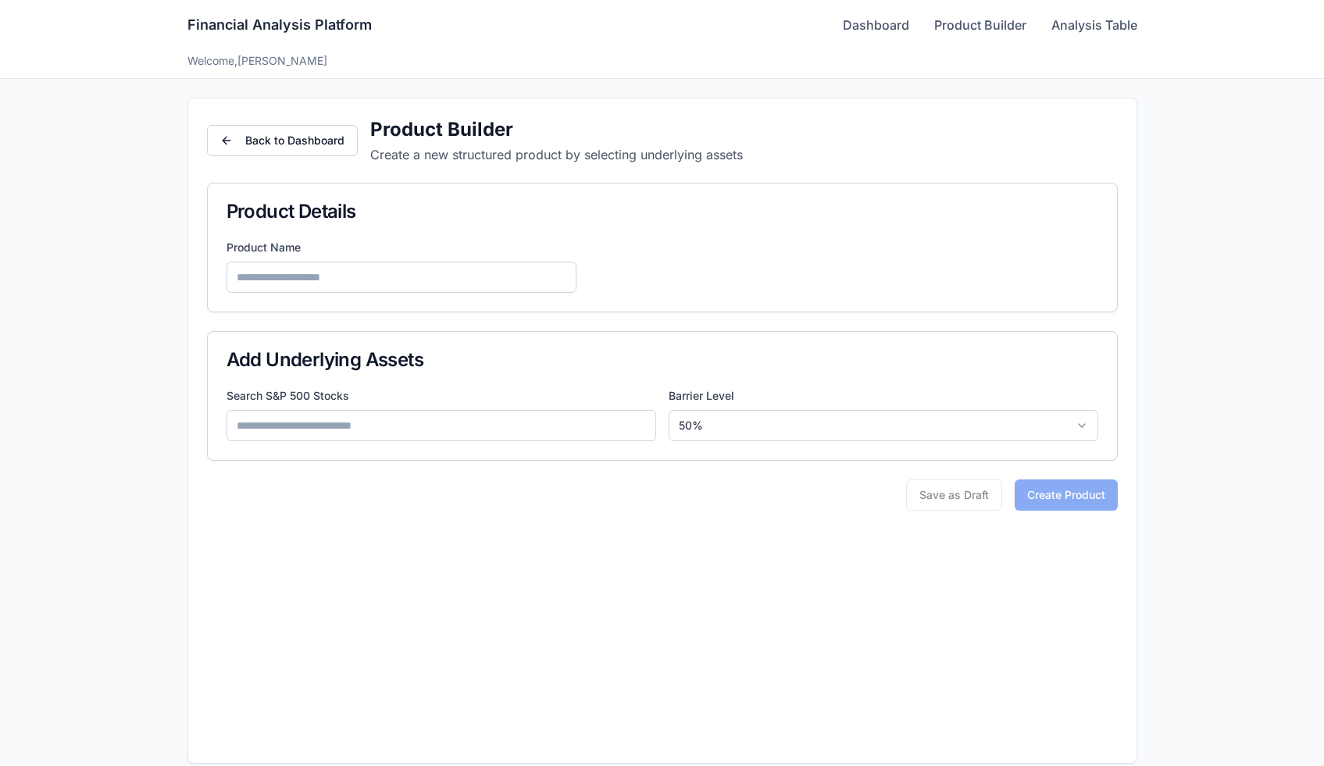
click at [391, 441] on div "Search S&P 500 Stocks Barrier Level 50 %" at bounding box center [662, 424] width 909 height 72
click at [396, 430] on input at bounding box center [441, 425] width 430 height 31
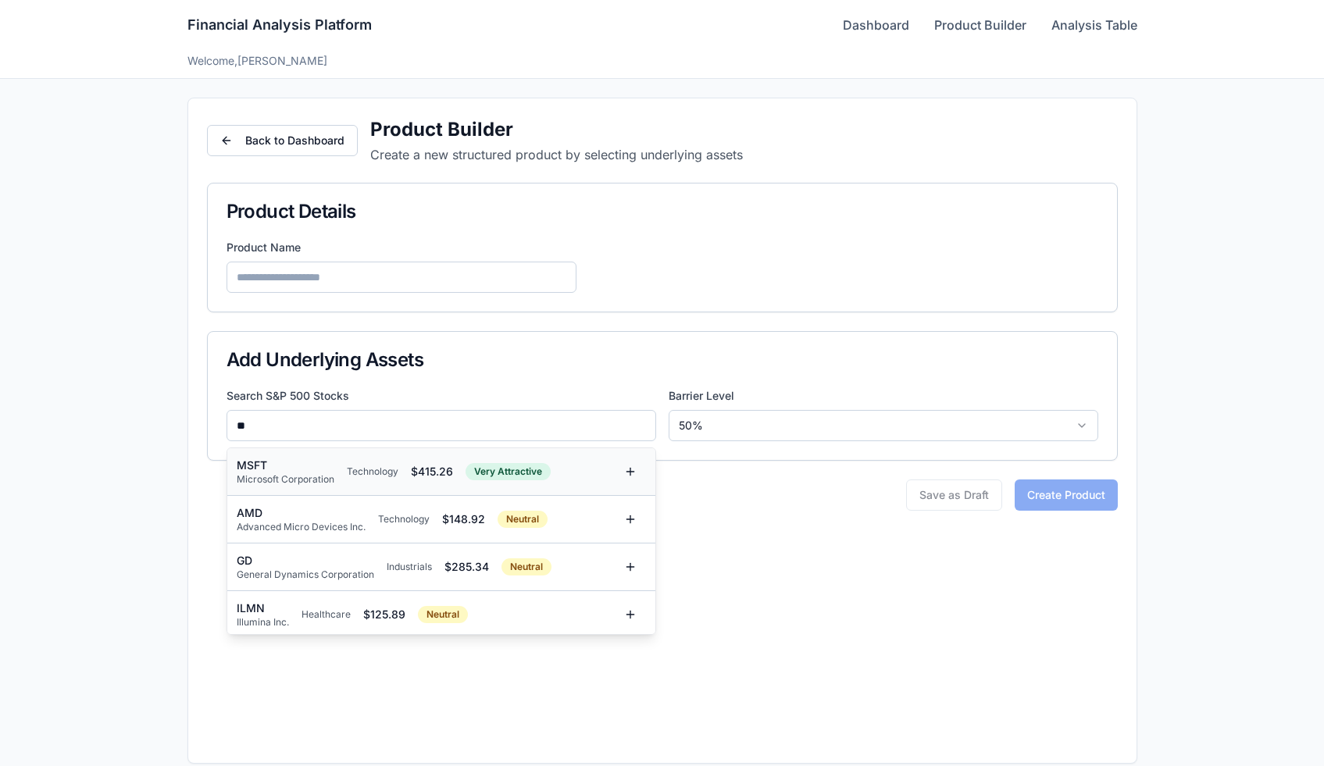
type input "**"
click at [337, 482] on div "MSFT Microsoft Corporation Technology $ 415.26 Very Attractive" at bounding box center [426, 472] width 378 height 28
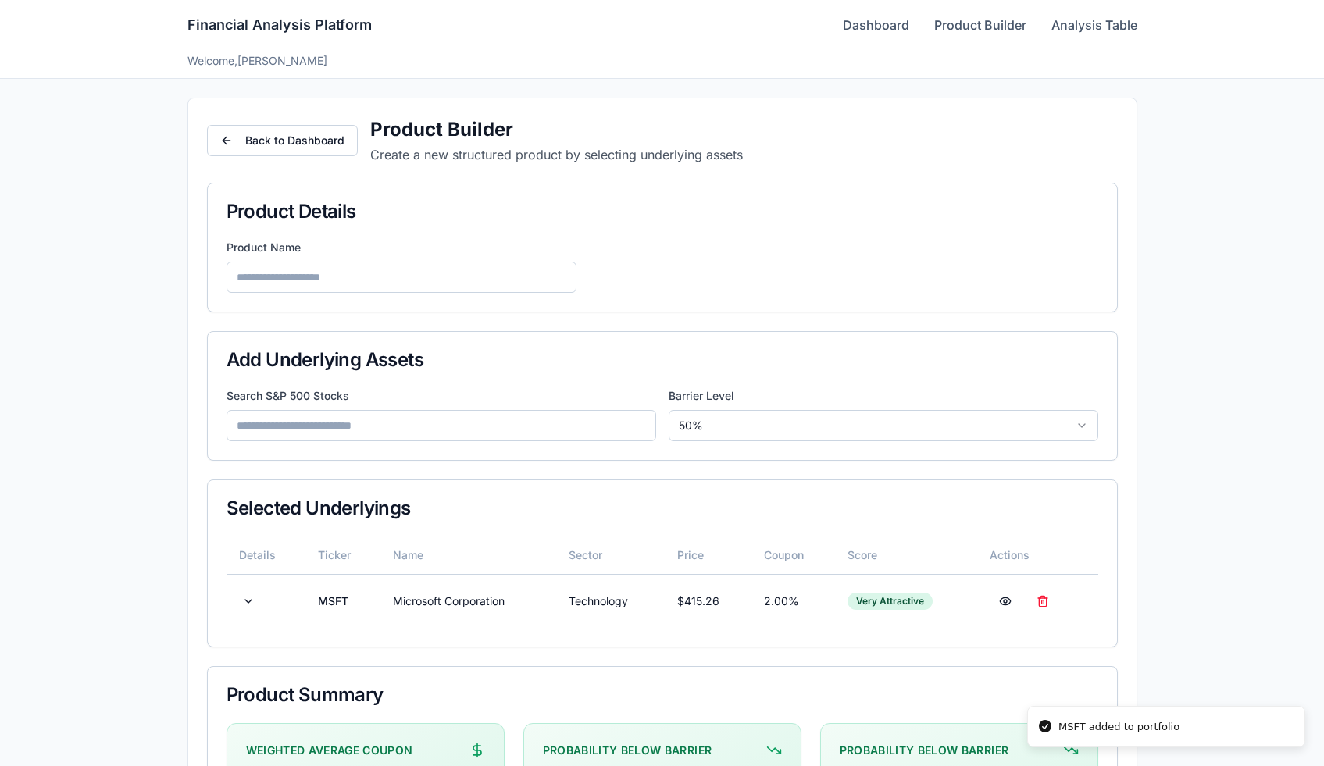
click at [462, 429] on input at bounding box center [441, 425] width 430 height 31
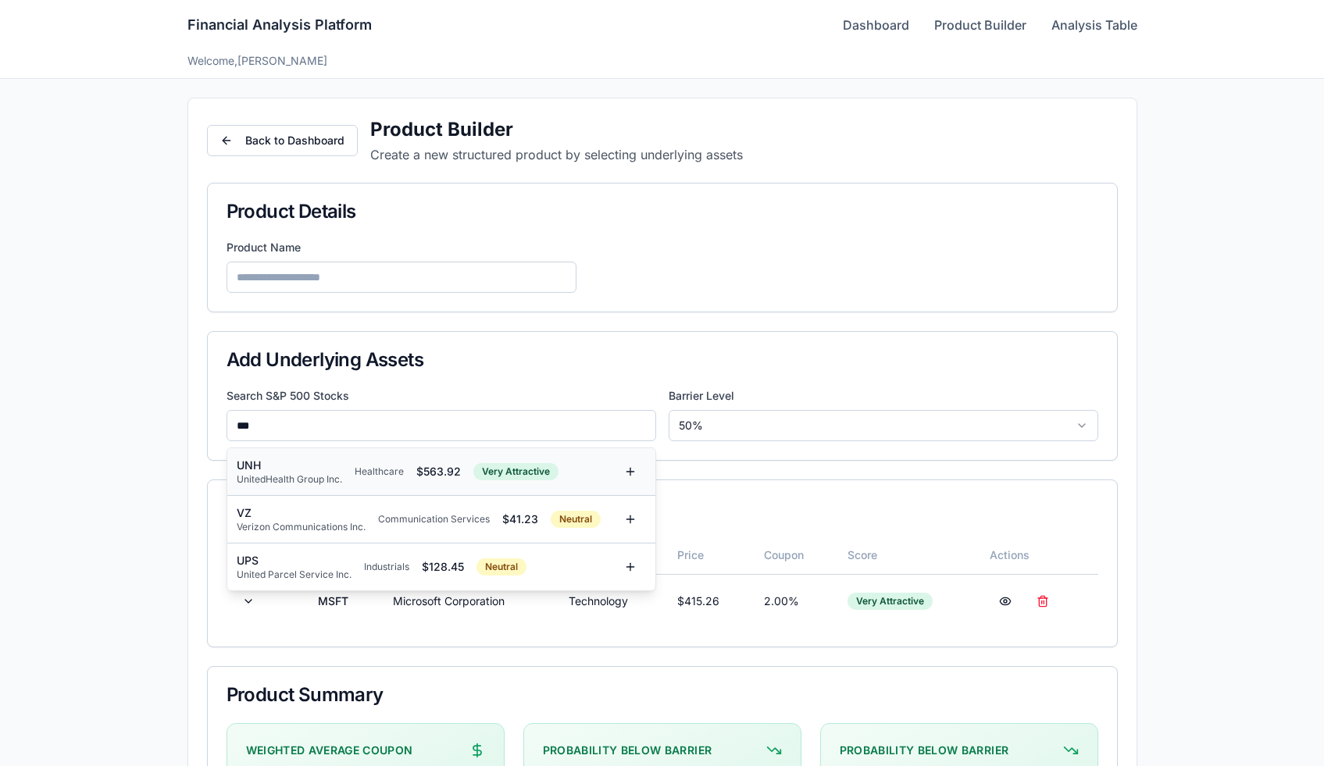
type input "***"
click at [383, 480] on div "UNH UnitedHealth Group Inc. Healthcare $ 563.92 Very Attractive" at bounding box center [426, 472] width 378 height 28
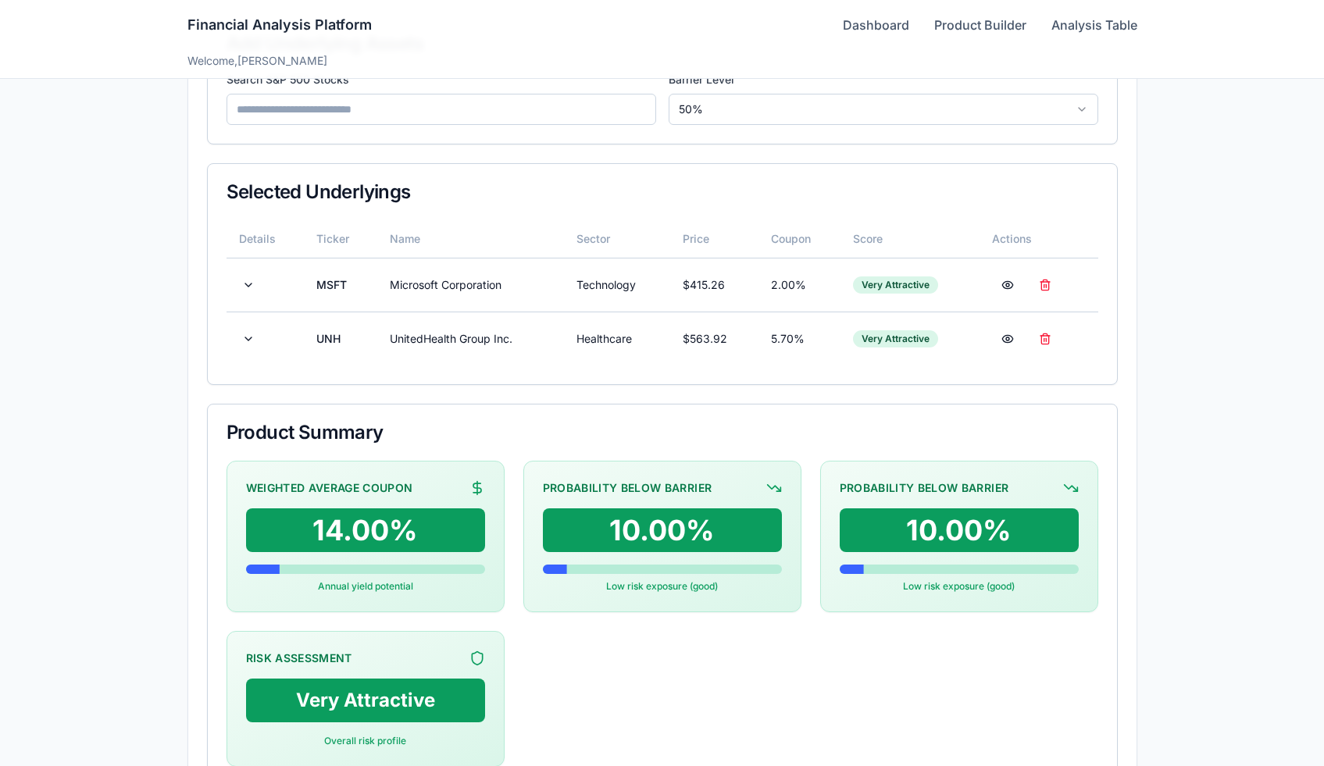
scroll to position [312, 0]
